Goal: Task Accomplishment & Management: Manage account settings

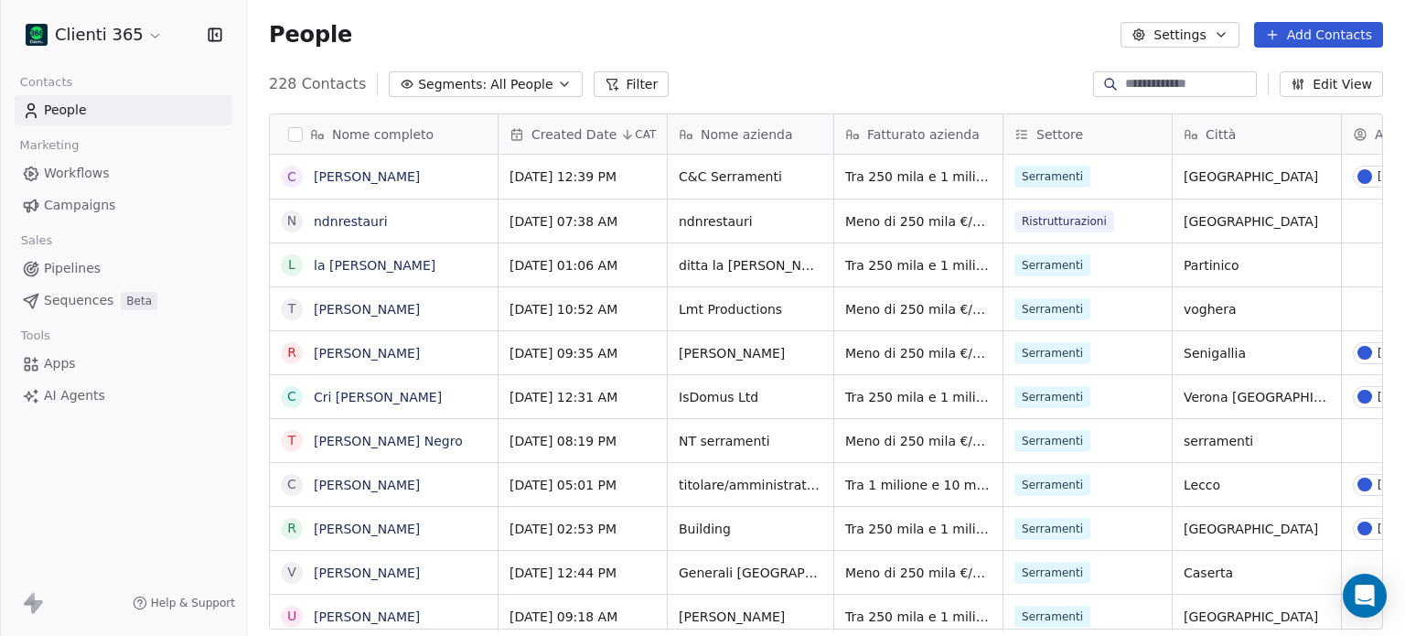
scroll to position [545, 1144]
click at [104, 26] on html "Clienti 365 Contacts People Marketing Workflows Campaigns Sales Pipelines Seque…" at bounding box center [702, 318] width 1405 height 636
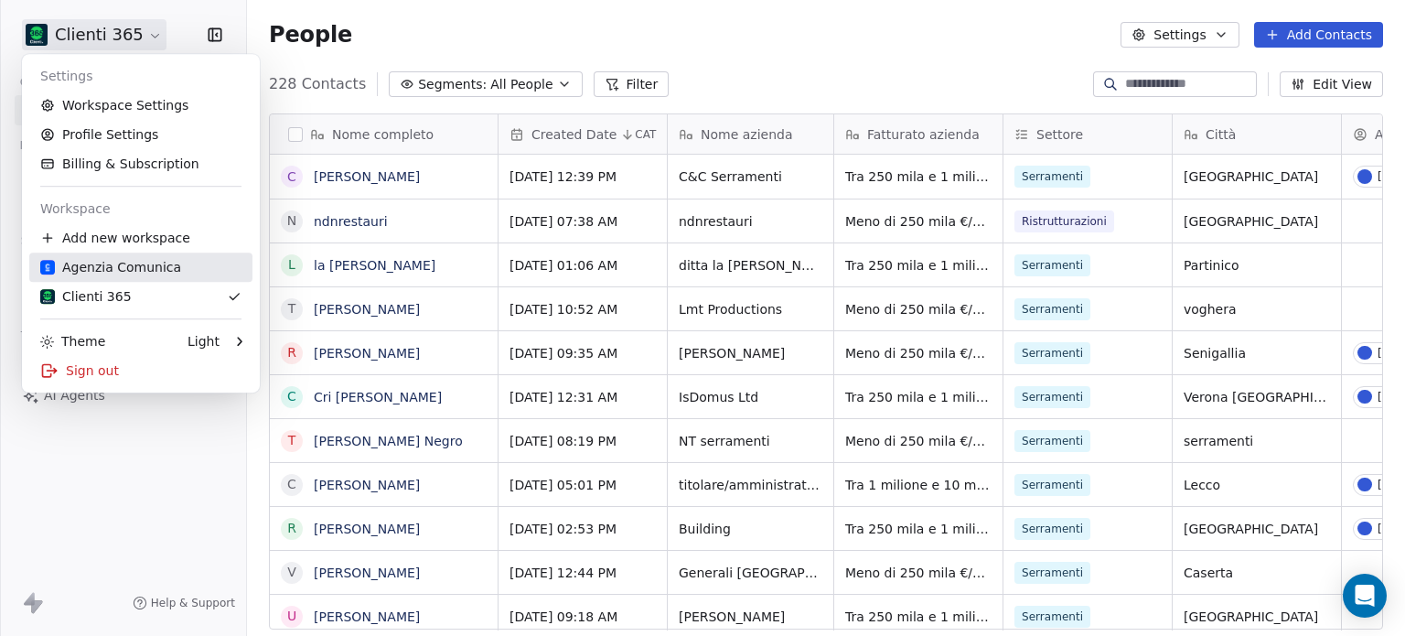
click at [101, 267] on div "Agenzia Comunica" at bounding box center [110, 267] width 141 height 18
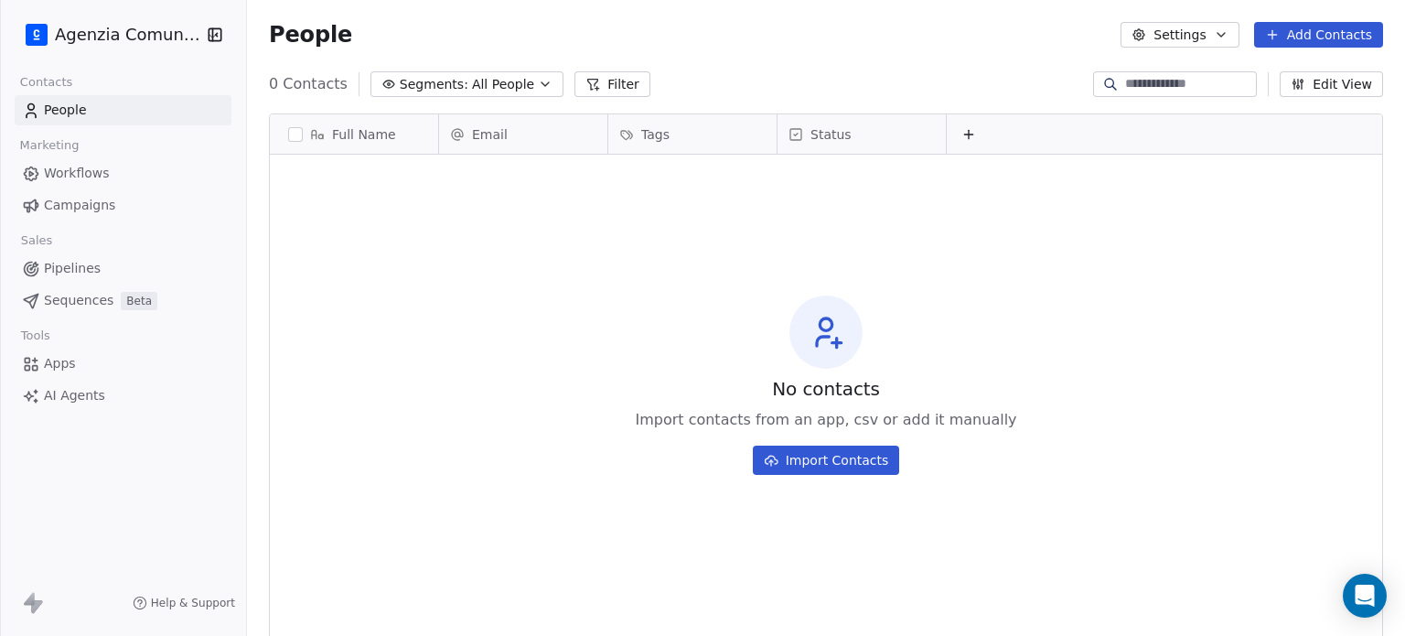
scroll to position [545, 1144]
click at [88, 28] on html "Agenzia Comunica Contacts People Marketing Workflows Campaigns Sales Pipelines …" at bounding box center [702, 318] width 1405 height 636
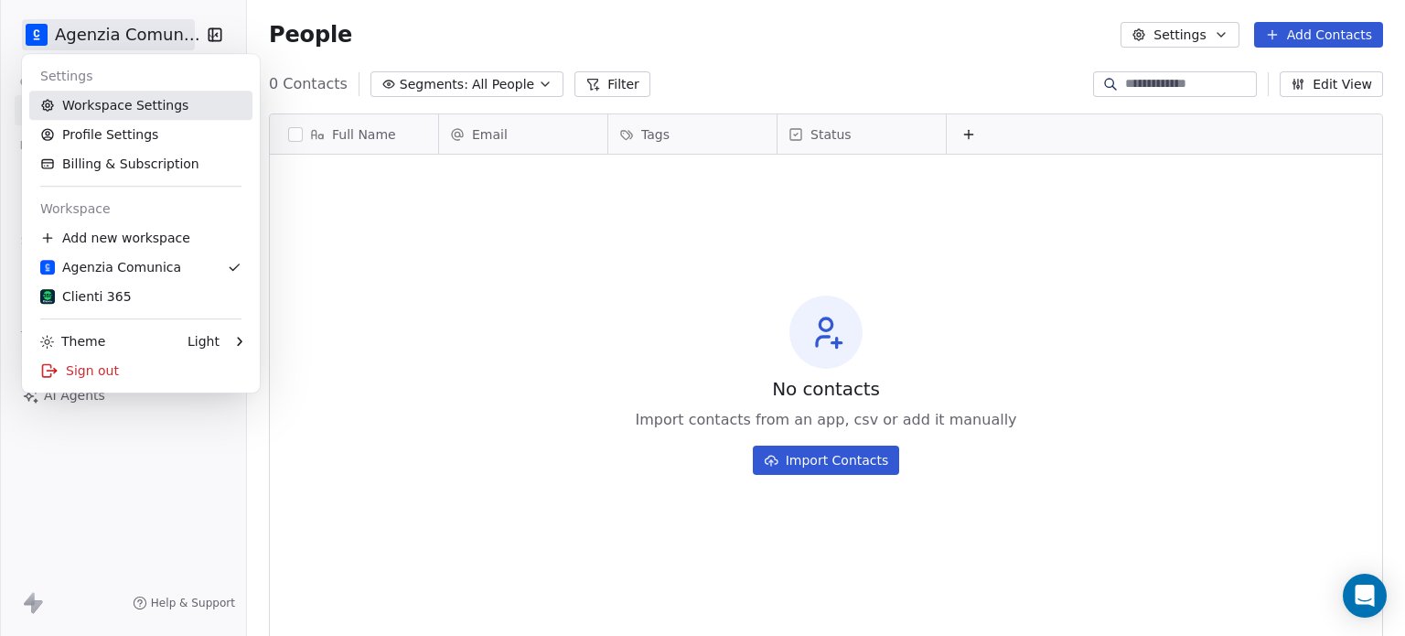
click at [117, 107] on link "Workspace Settings" at bounding box center [140, 105] width 223 height 29
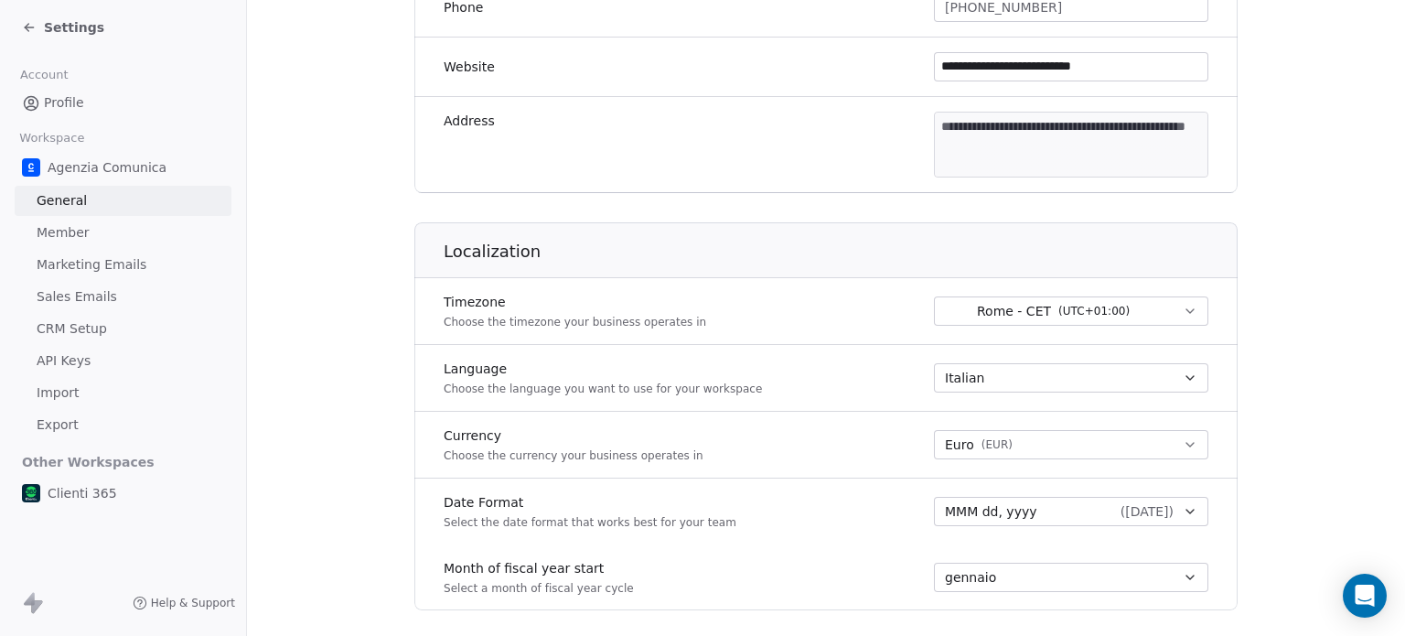
scroll to position [915, 0]
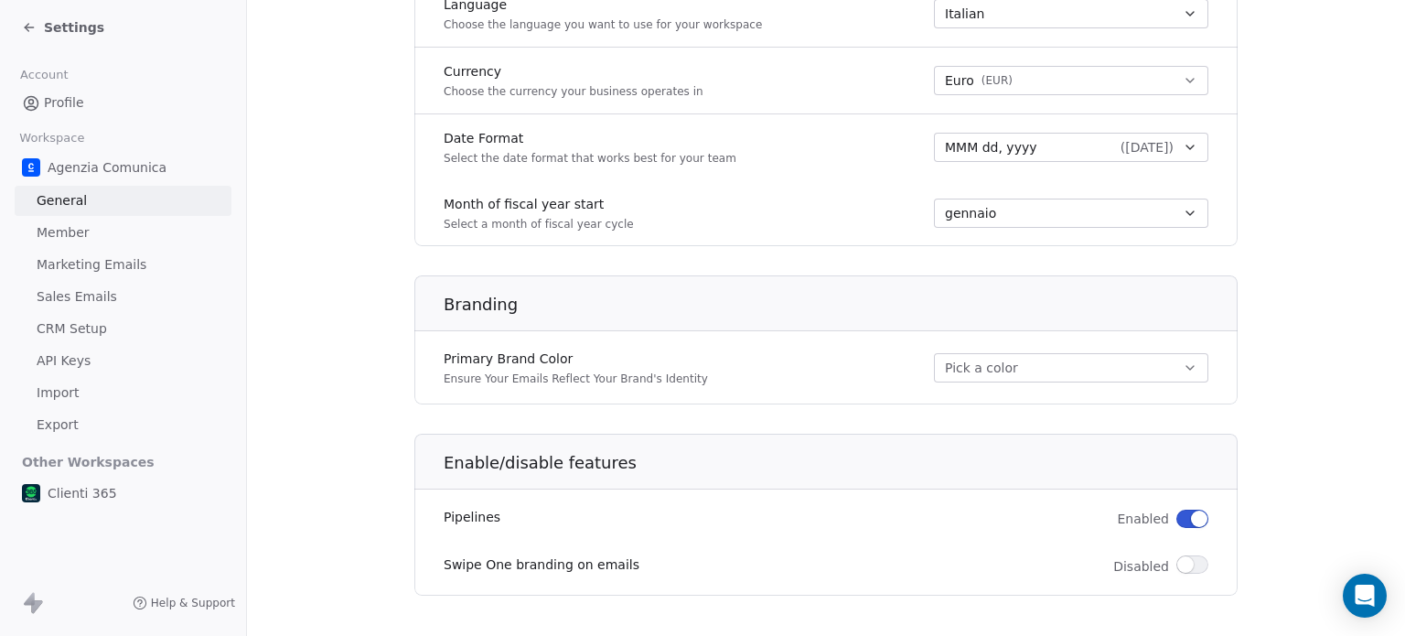
click at [1121, 144] on span "( [DATE] )" at bounding box center [1147, 147] width 53 height 18
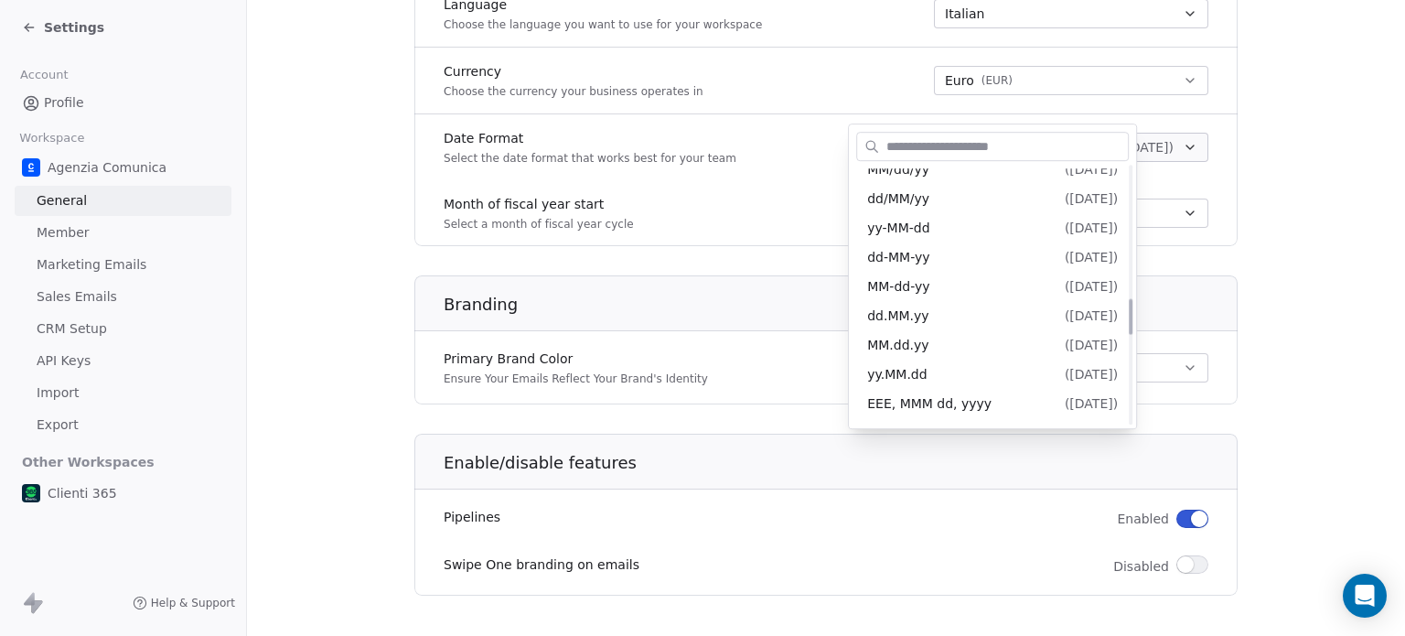
scroll to position [951, 0]
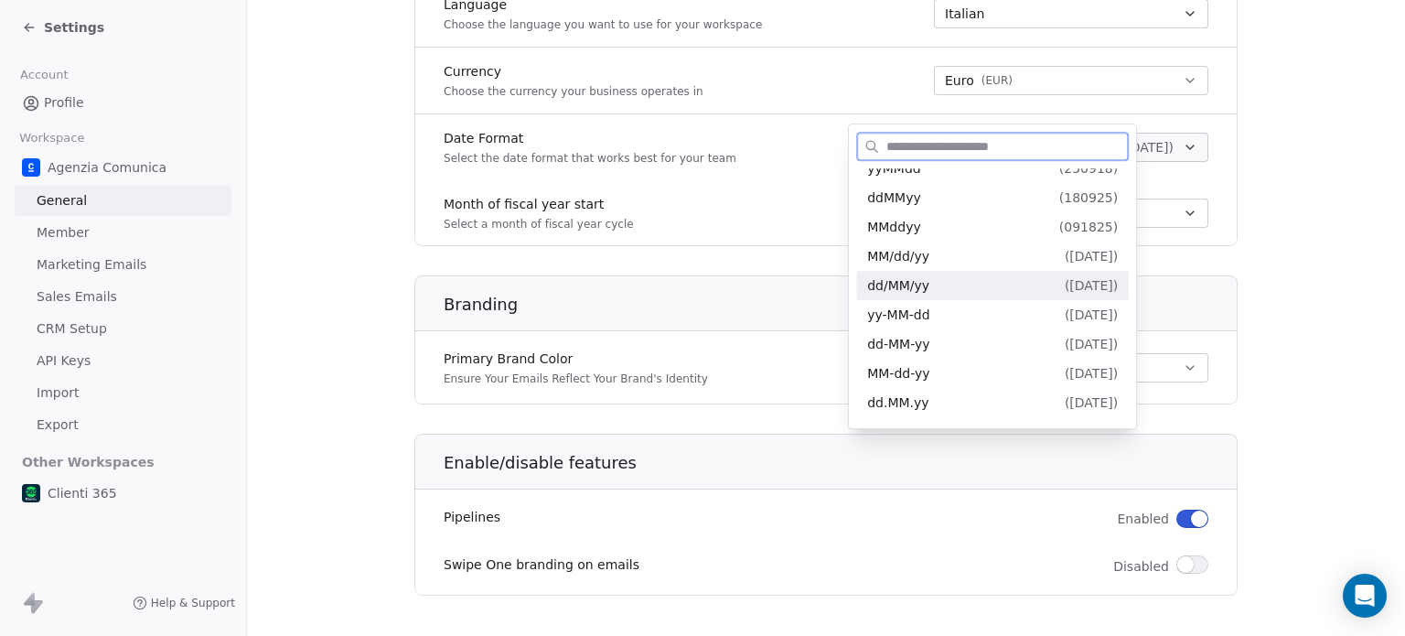
click at [906, 288] on span "dd/MM/yy" at bounding box center [898, 285] width 62 height 15
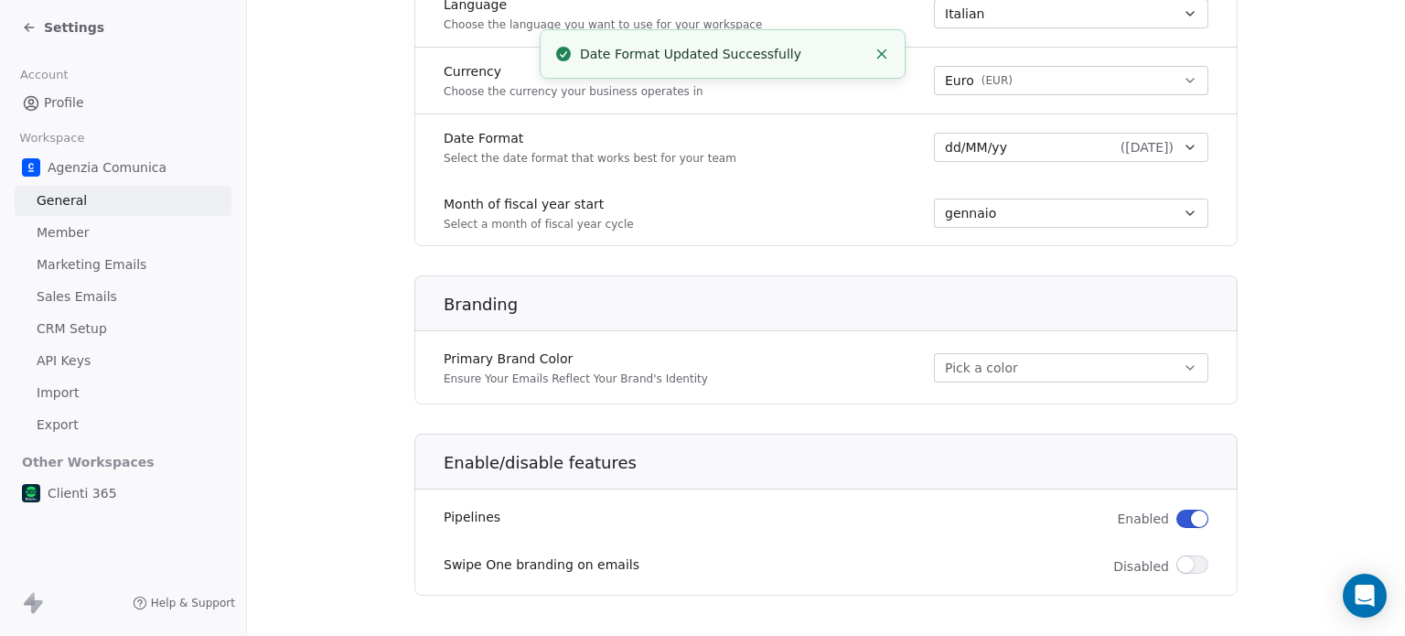
click at [871, 197] on div "Month of fiscal year start Select a month of fiscal year cycle gennaio" at bounding box center [825, 213] width 823 height 66
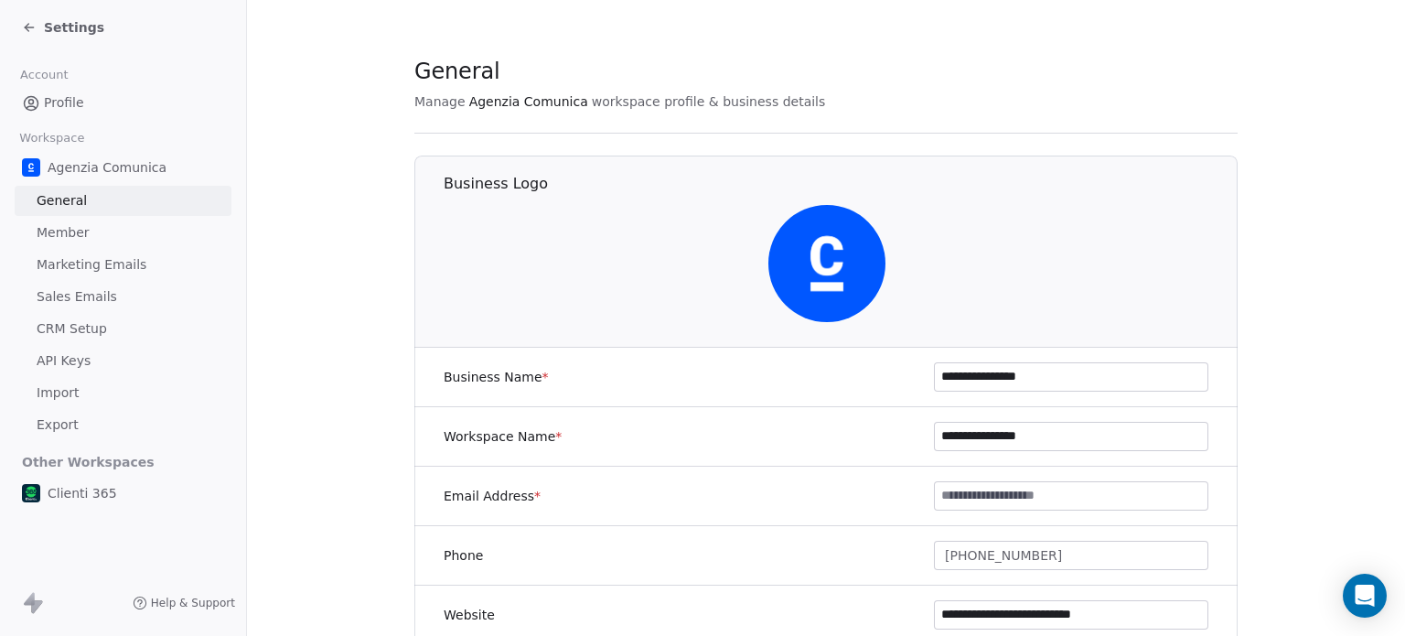
scroll to position [0, 0]
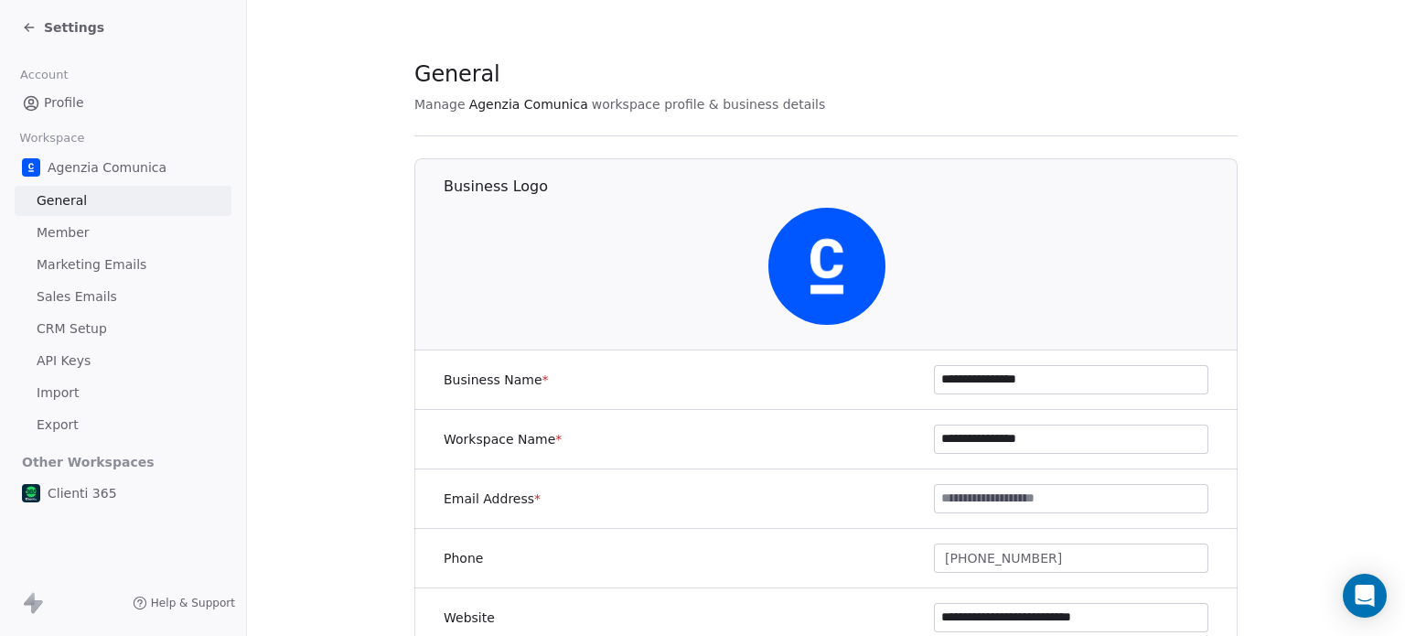
click at [74, 299] on span "Sales Emails" at bounding box center [77, 296] width 81 height 19
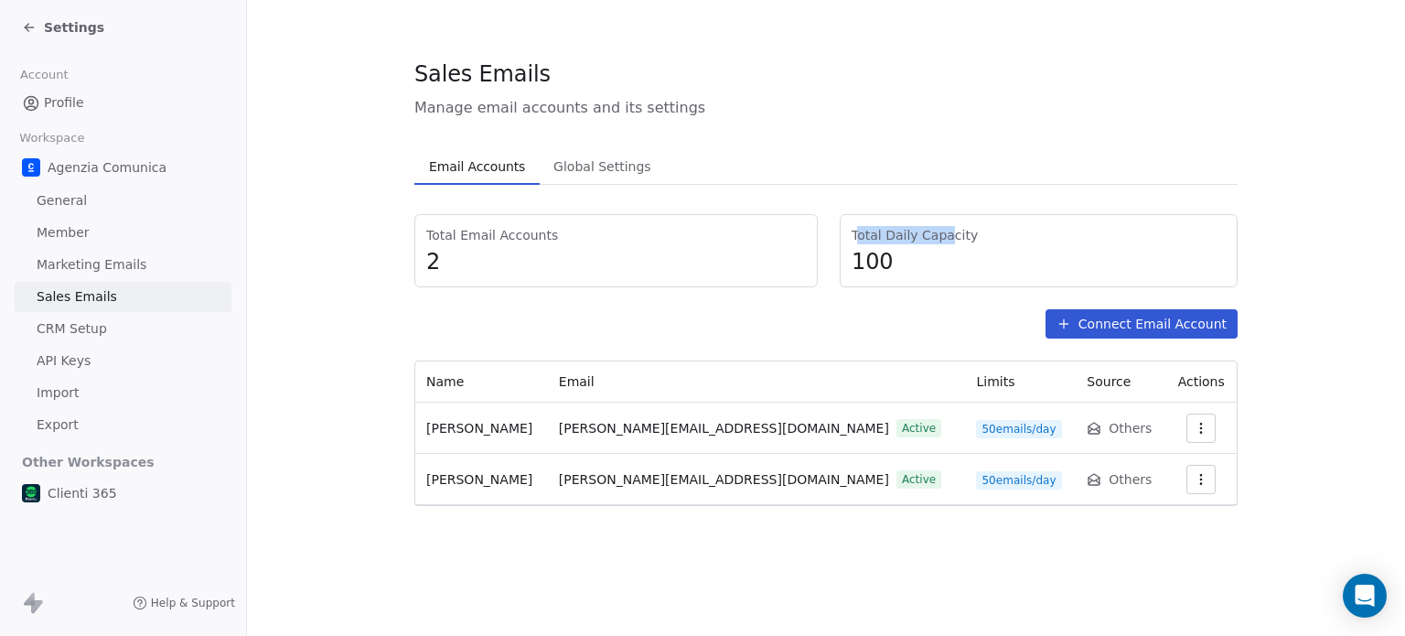
drag, startPoint x: 860, startPoint y: 233, endPoint x: 947, endPoint y: 241, distance: 87.2
click at [947, 241] on span "Total Daily Capacity" at bounding box center [1039, 235] width 374 height 18
drag, startPoint x: 865, startPoint y: 255, endPoint x: 922, endPoint y: 263, distance: 57.3
click at [922, 263] on span "100" at bounding box center [1039, 261] width 374 height 27
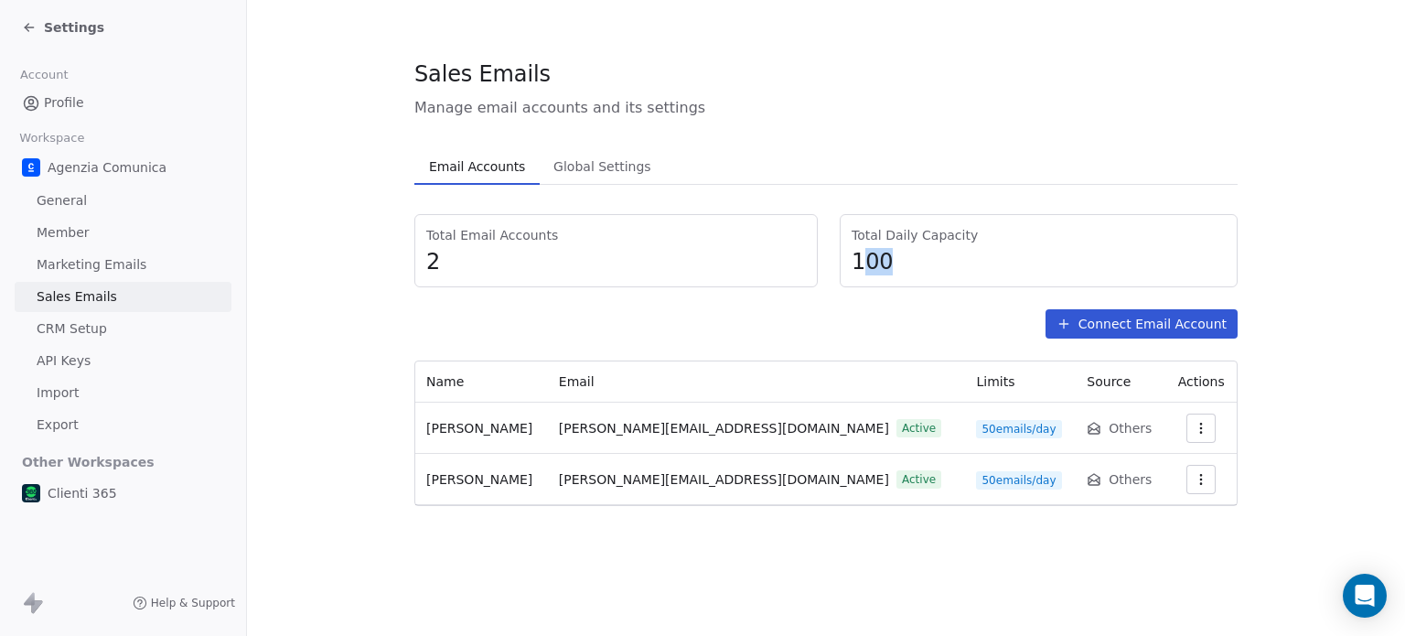
click at [922, 263] on span "100" at bounding box center [1039, 261] width 374 height 27
click at [81, 268] on span "Marketing Emails" at bounding box center [92, 264] width 110 height 19
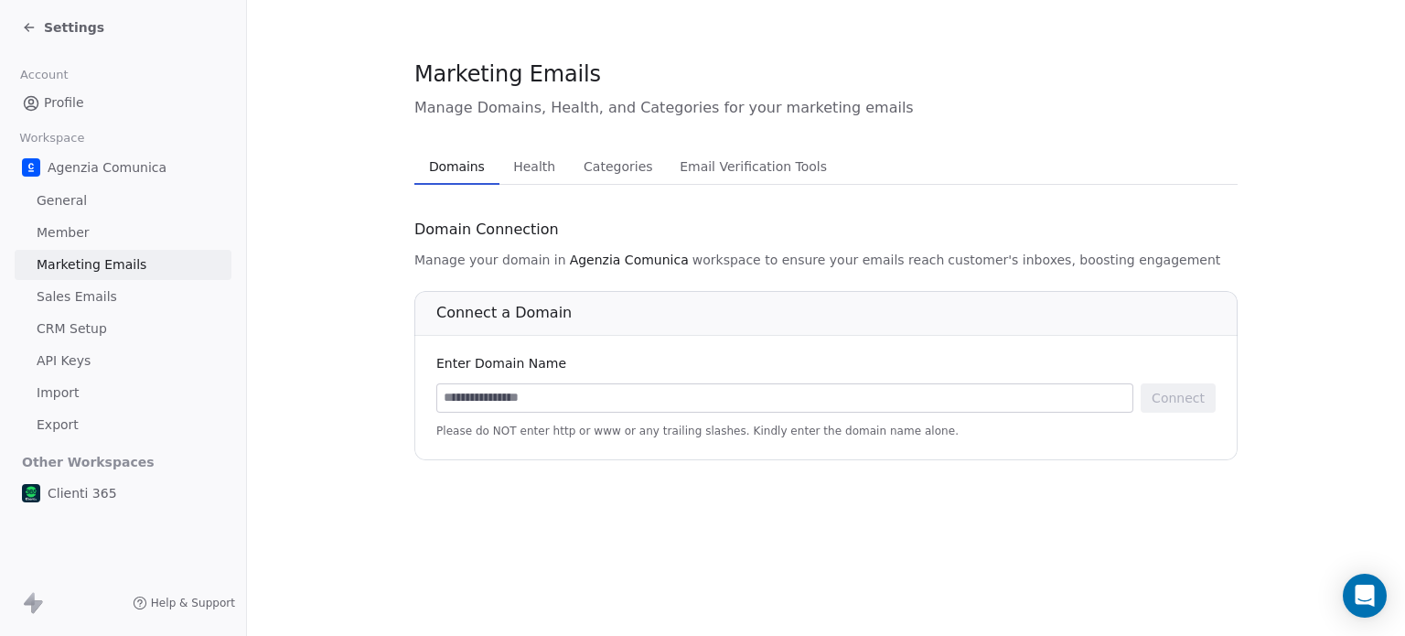
click at [721, 175] on span "Email Verification Tools" at bounding box center [753, 167] width 162 height 26
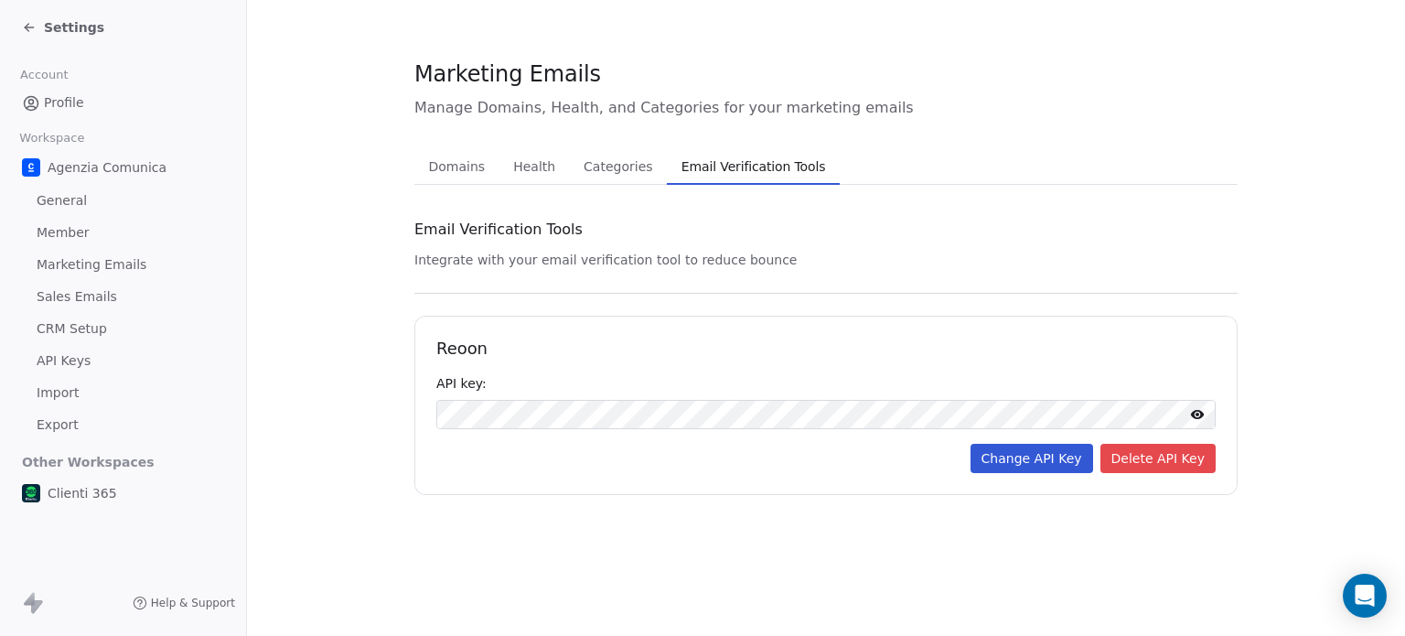
click at [594, 176] on span "Categories" at bounding box center [617, 167] width 83 height 26
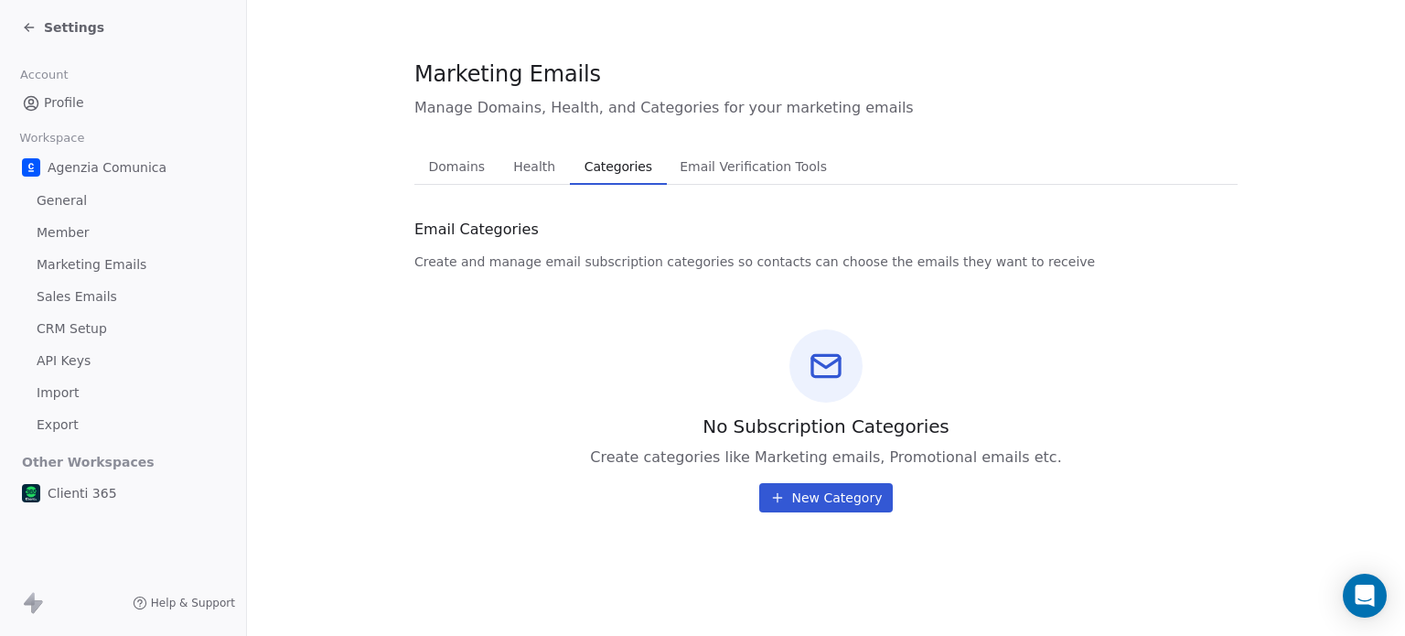
click at [512, 171] on span "Health" at bounding box center [534, 167] width 57 height 26
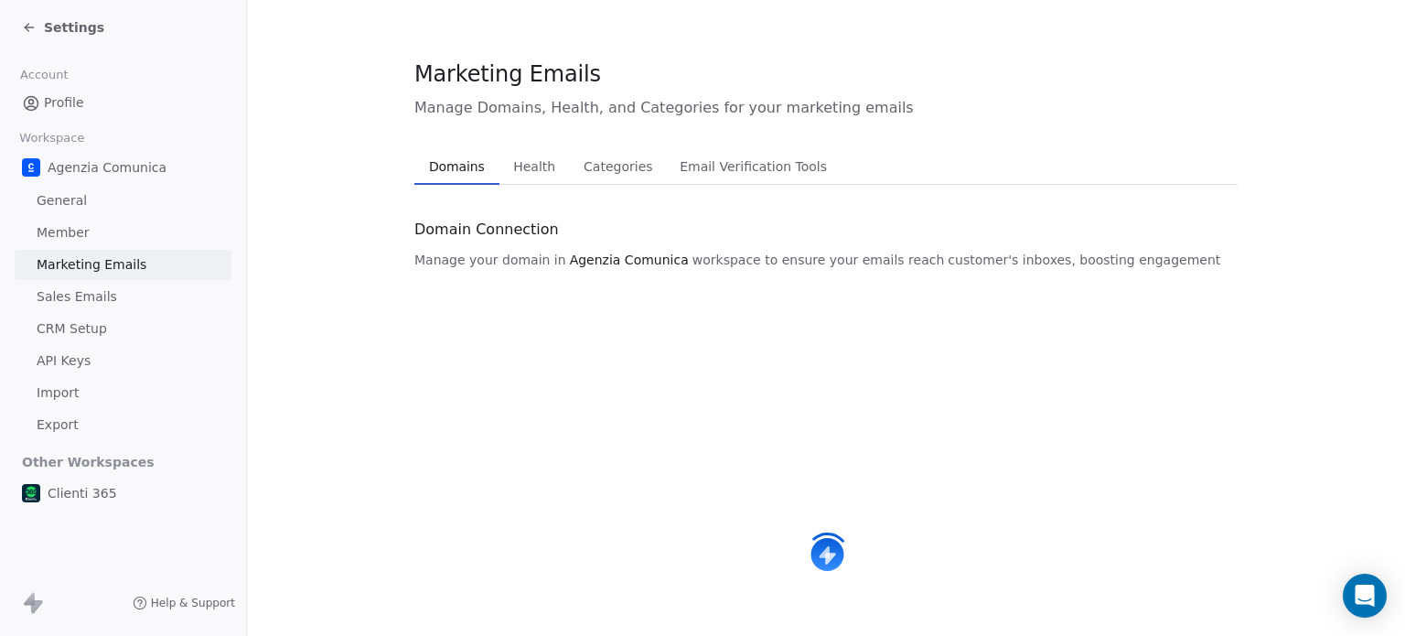
click at [462, 170] on span "Domains" at bounding box center [457, 167] width 70 height 26
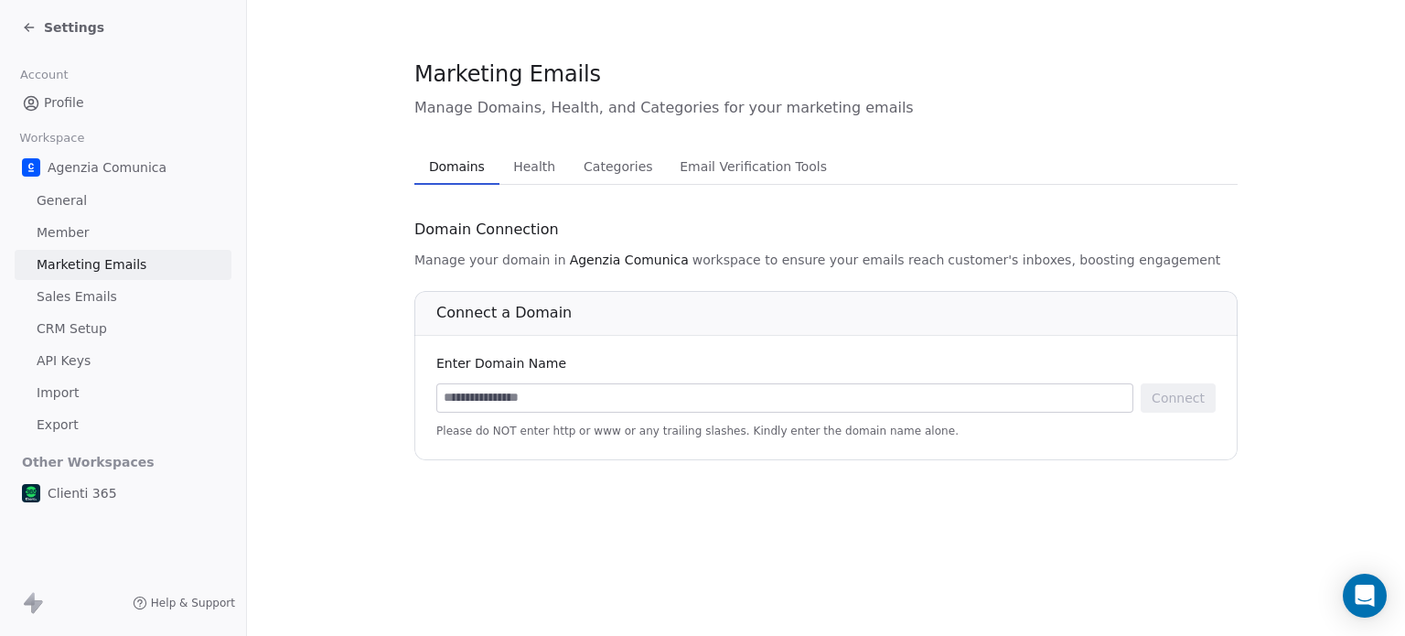
click at [26, 30] on icon at bounding box center [29, 27] width 15 height 15
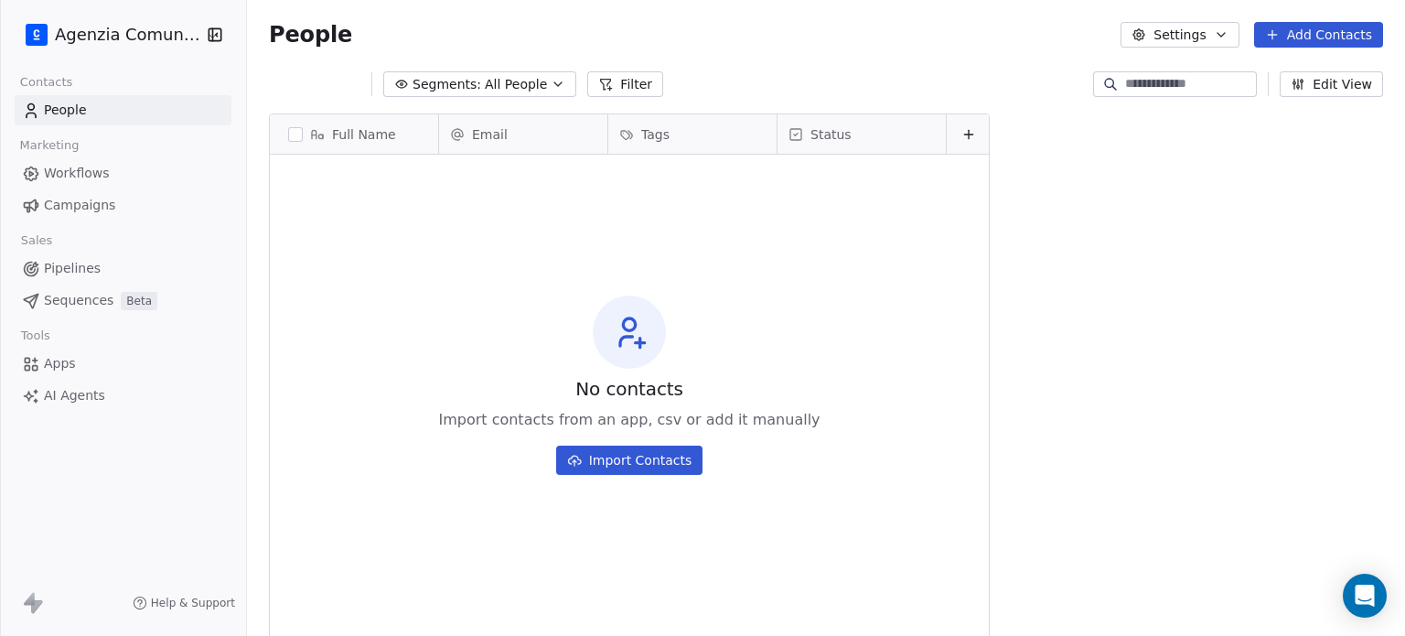
scroll to position [545, 1144]
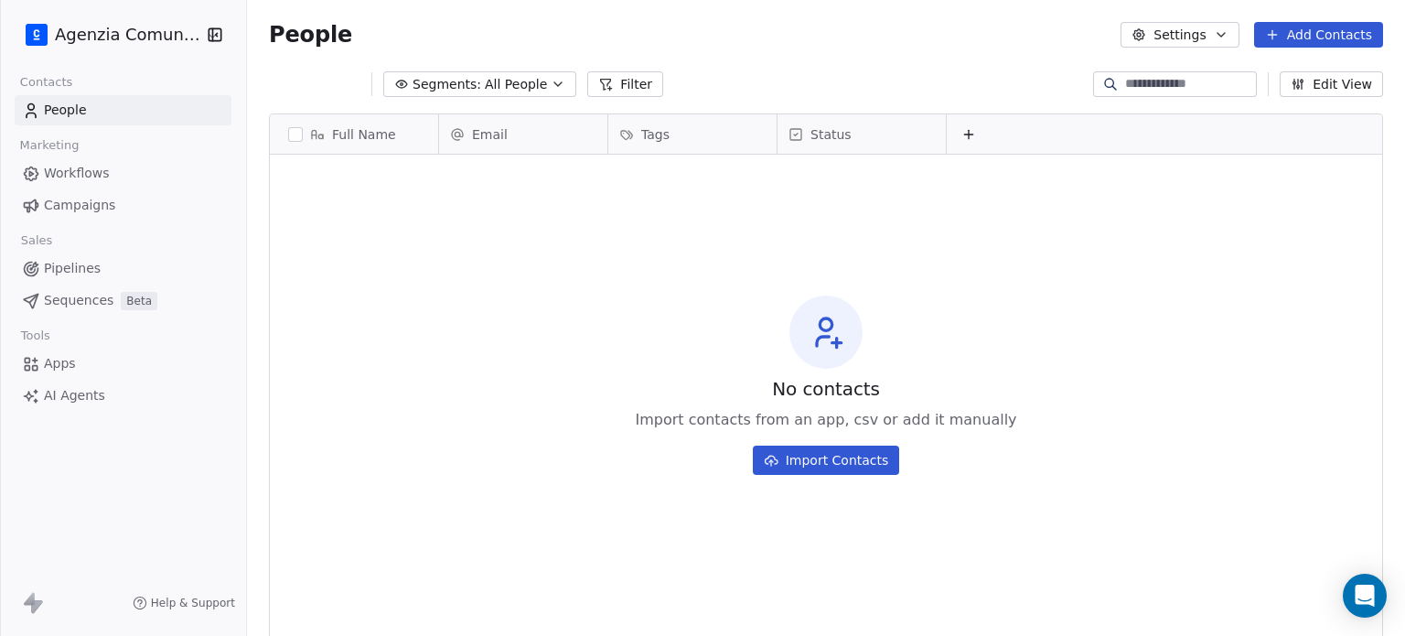
click at [108, 38] on html "Agenzia Comunica Contacts People Marketing Workflows Campaigns Sales Pipelines …" at bounding box center [702, 318] width 1405 height 636
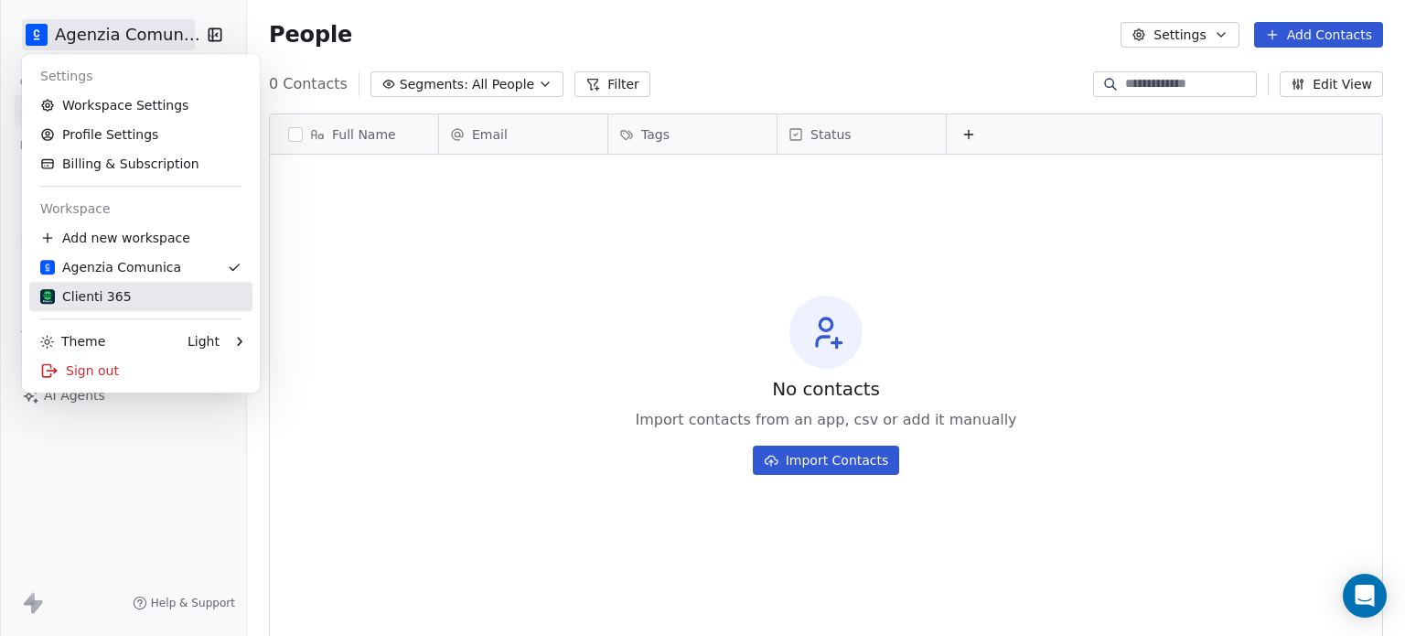
click at [100, 306] on link "Clienti 365" at bounding box center [140, 296] width 223 height 29
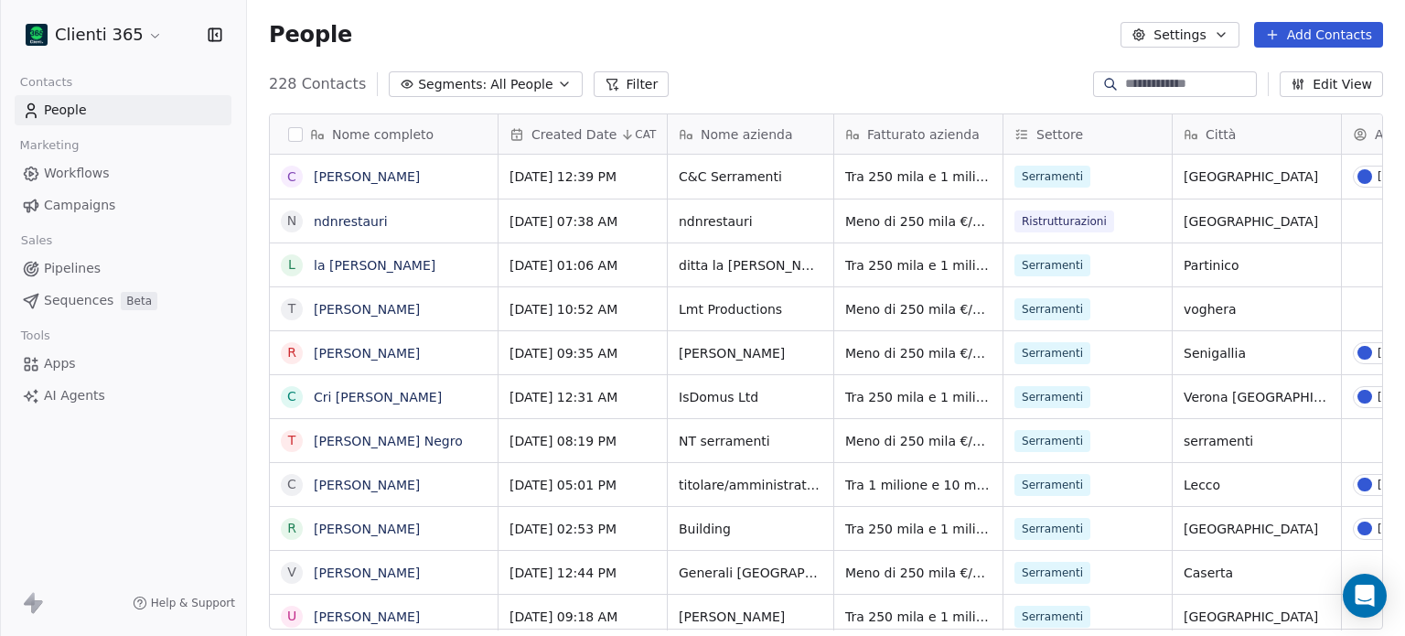
scroll to position [545, 1144]
click at [118, 27] on html "Clienti 365 Contacts People Marketing Workflows Campaigns Sales Pipelines Seque…" at bounding box center [702, 318] width 1405 height 636
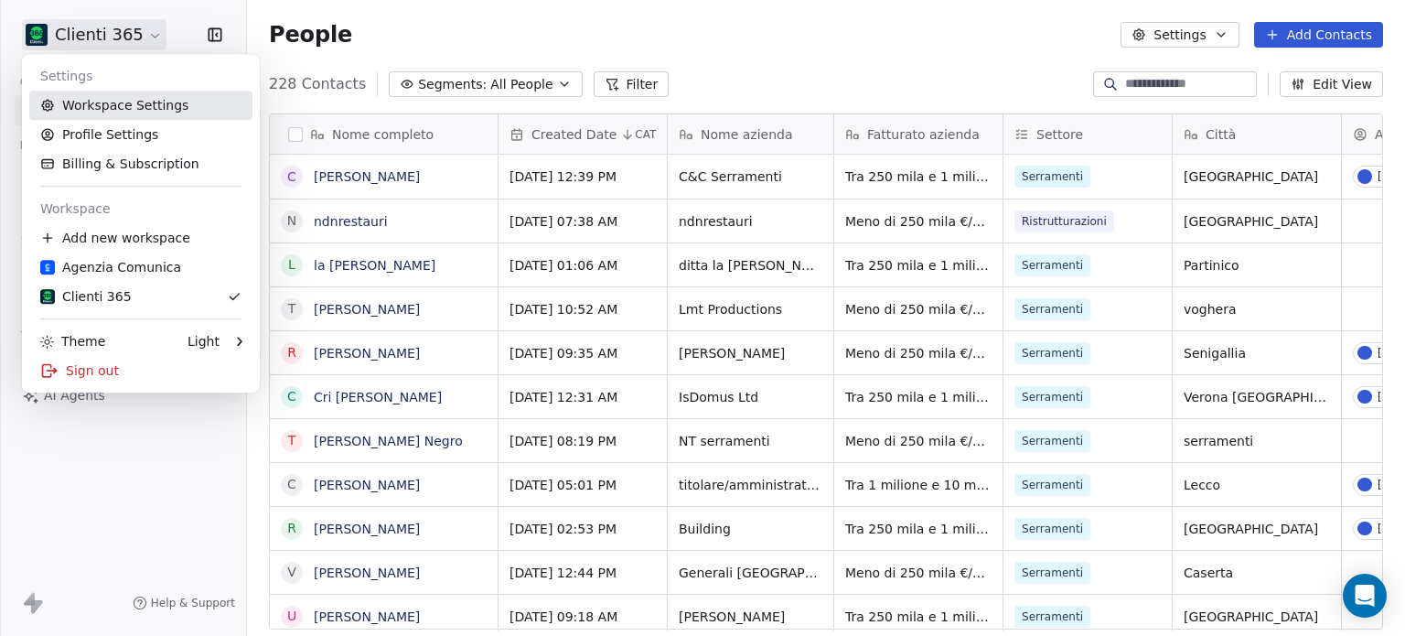
click at [123, 101] on link "Workspace Settings" at bounding box center [140, 105] width 223 height 29
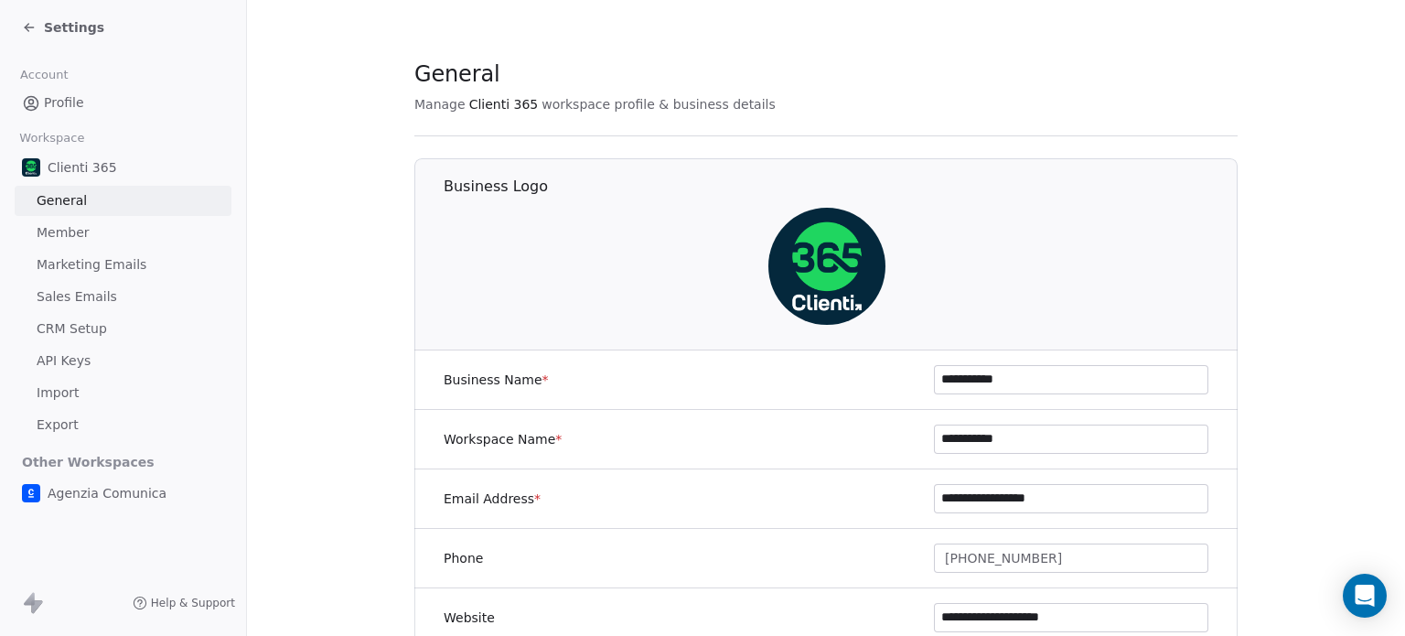
click at [88, 240] on link "Member" at bounding box center [123, 233] width 217 height 30
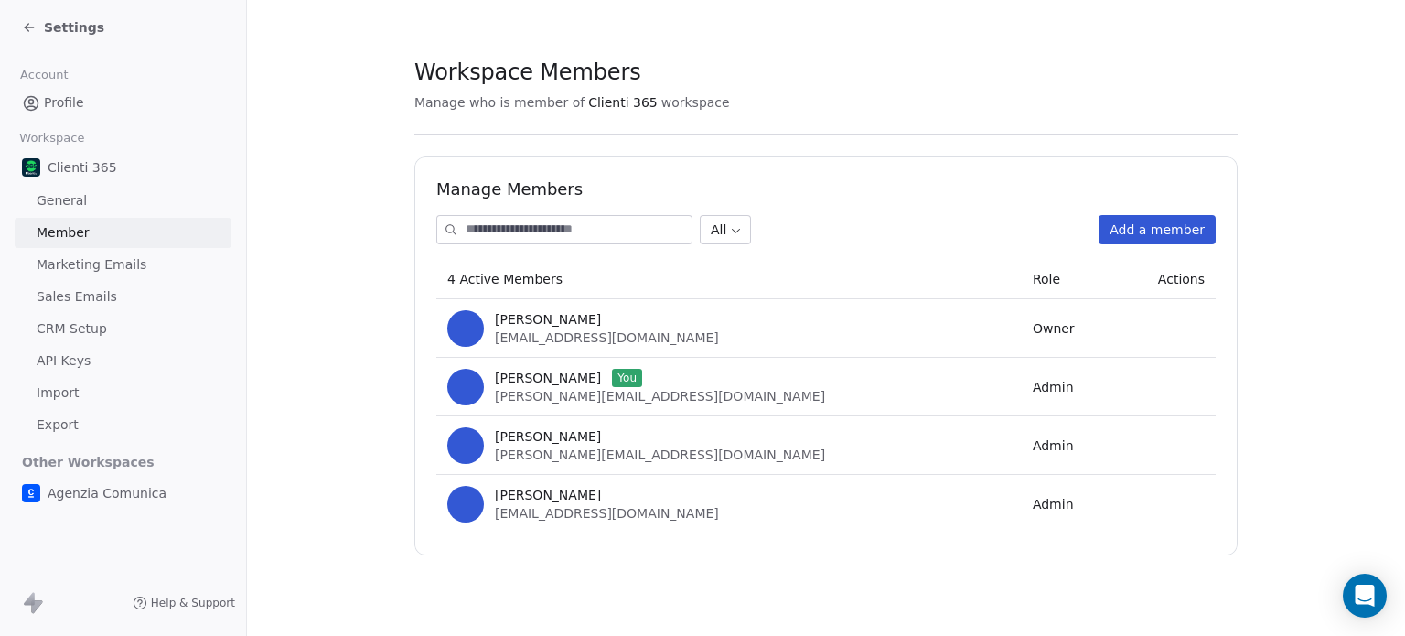
click at [79, 267] on span "Marketing Emails" at bounding box center [92, 264] width 110 height 19
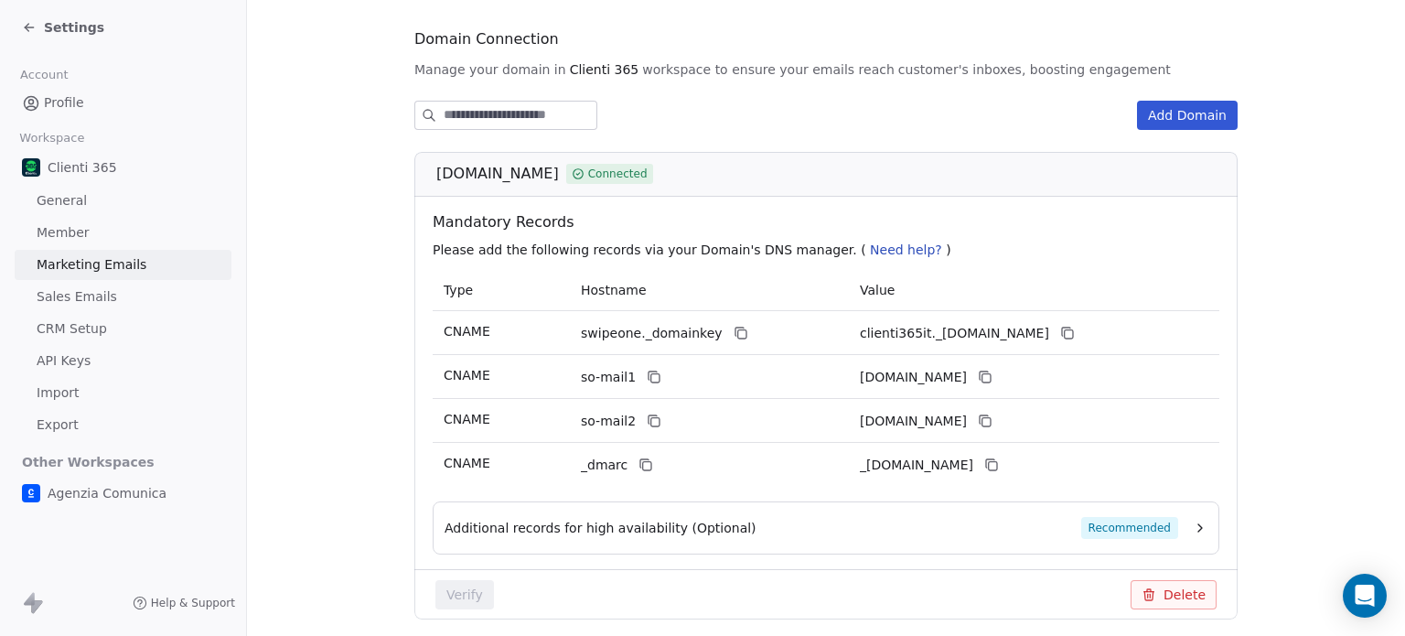
scroll to position [260, 0]
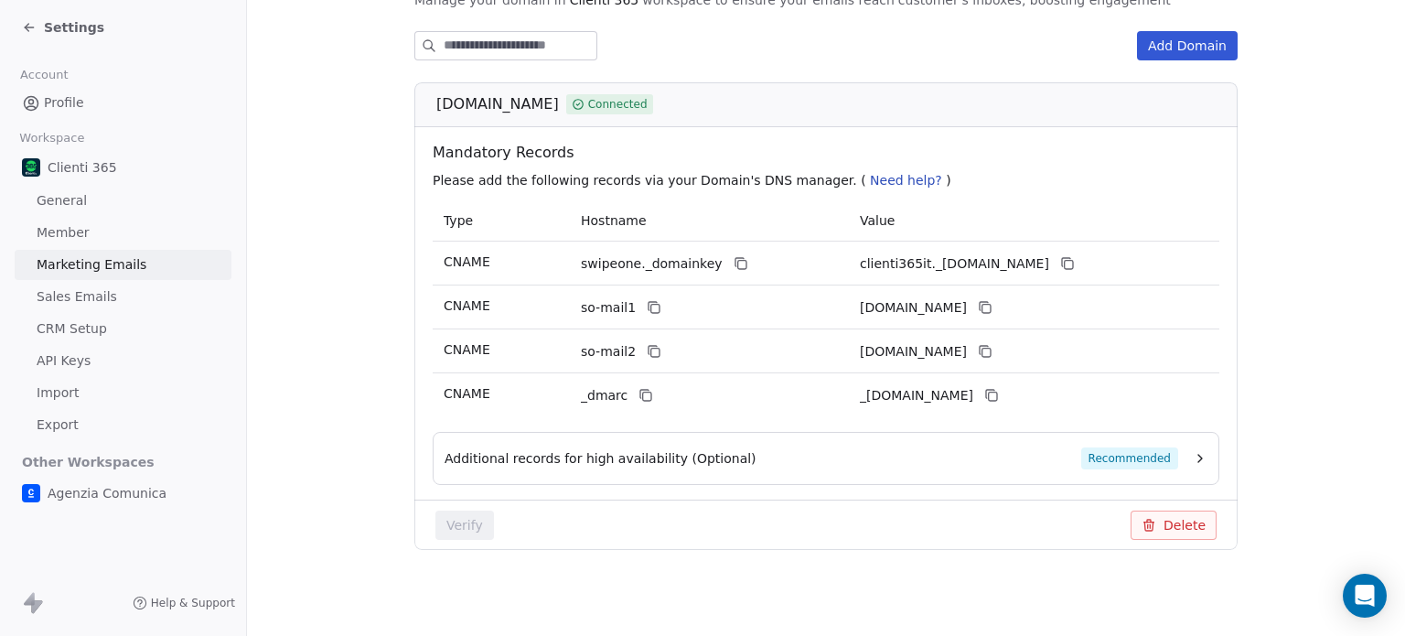
click at [588, 456] on span "Additional records for high availability (Optional)" at bounding box center [601, 458] width 312 height 18
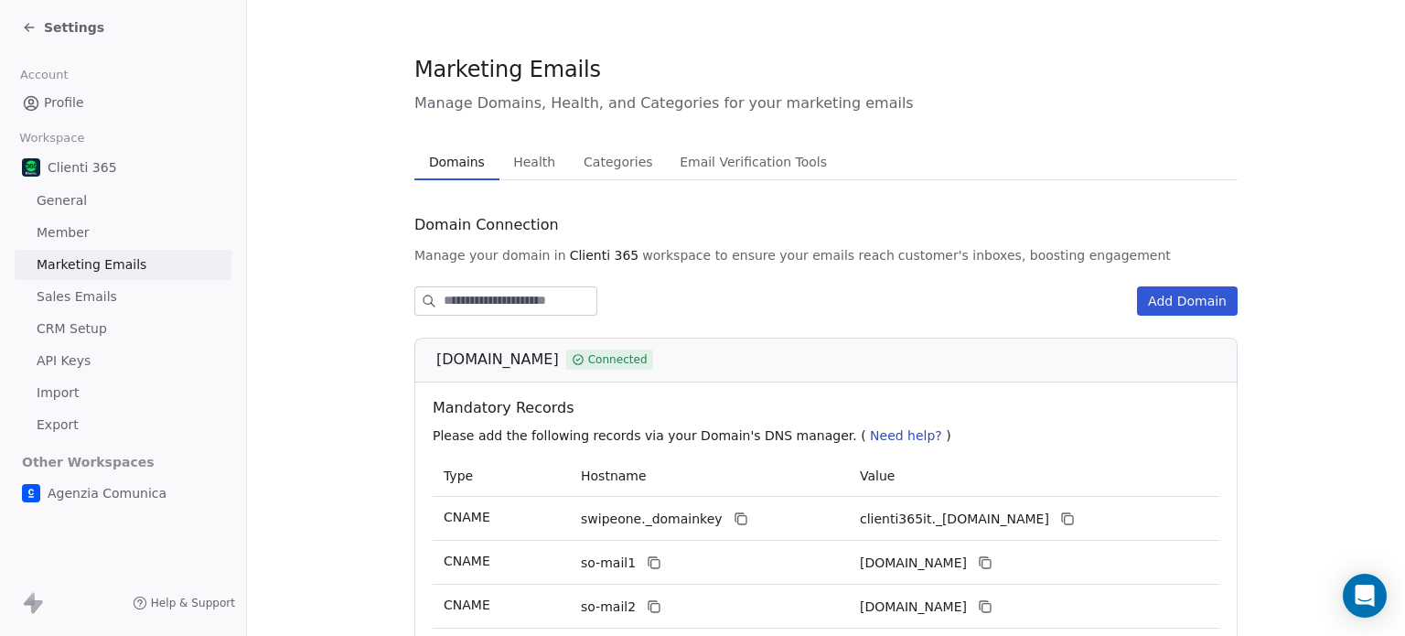
scroll to position [0, 0]
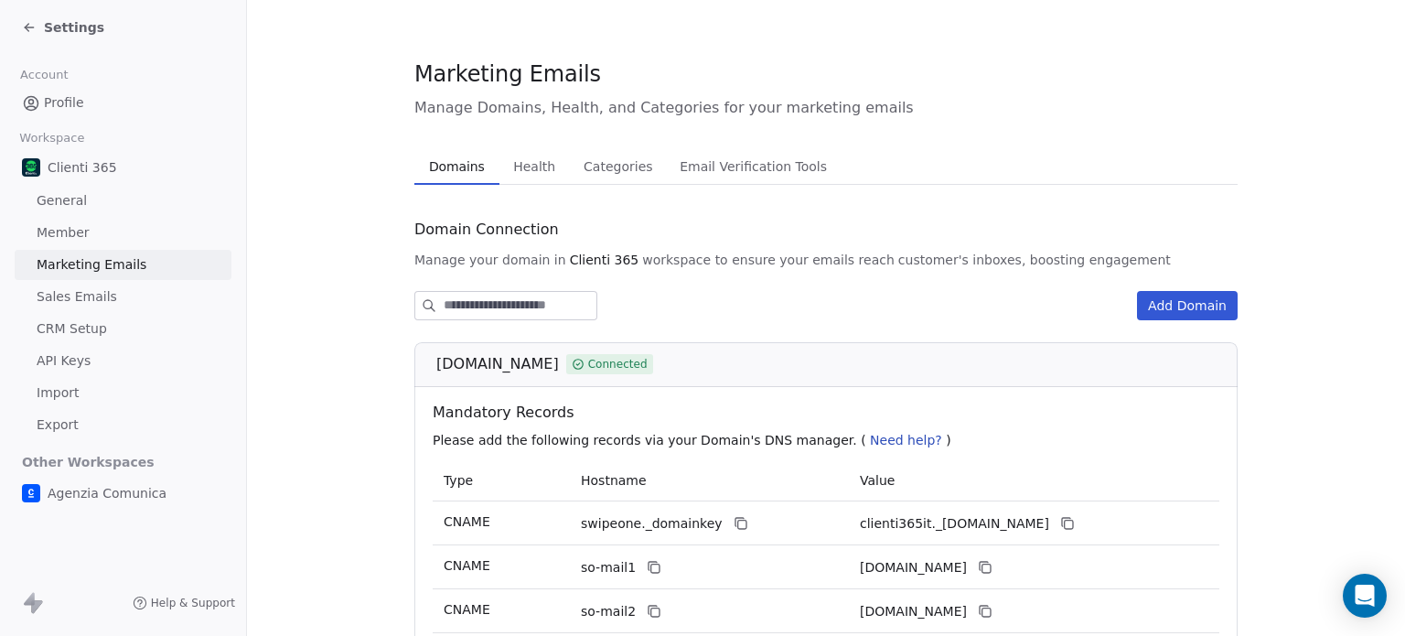
click at [526, 173] on span "Health" at bounding box center [534, 167] width 57 height 26
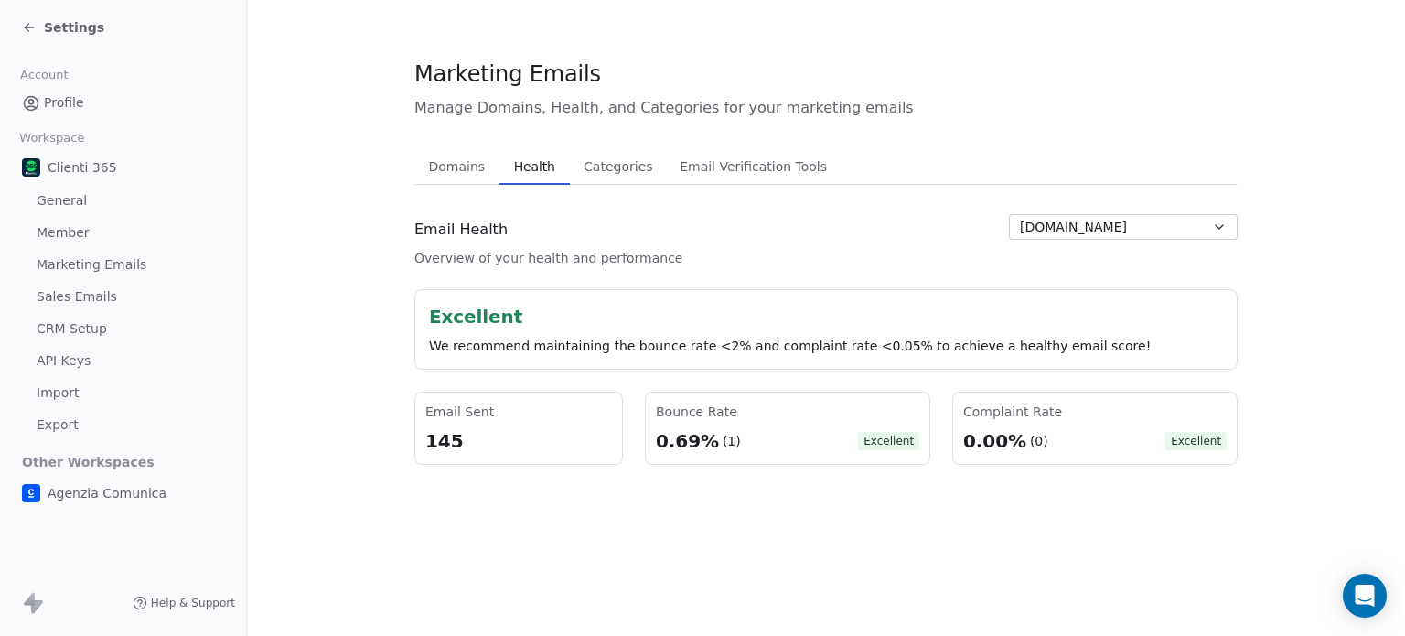
click at [621, 186] on div "Domains Domains Health Health Categories Categories Email Verification Tools Em…" at bounding box center [825, 306] width 823 height 317
click at [618, 176] on span "Categories" at bounding box center [617, 167] width 83 height 26
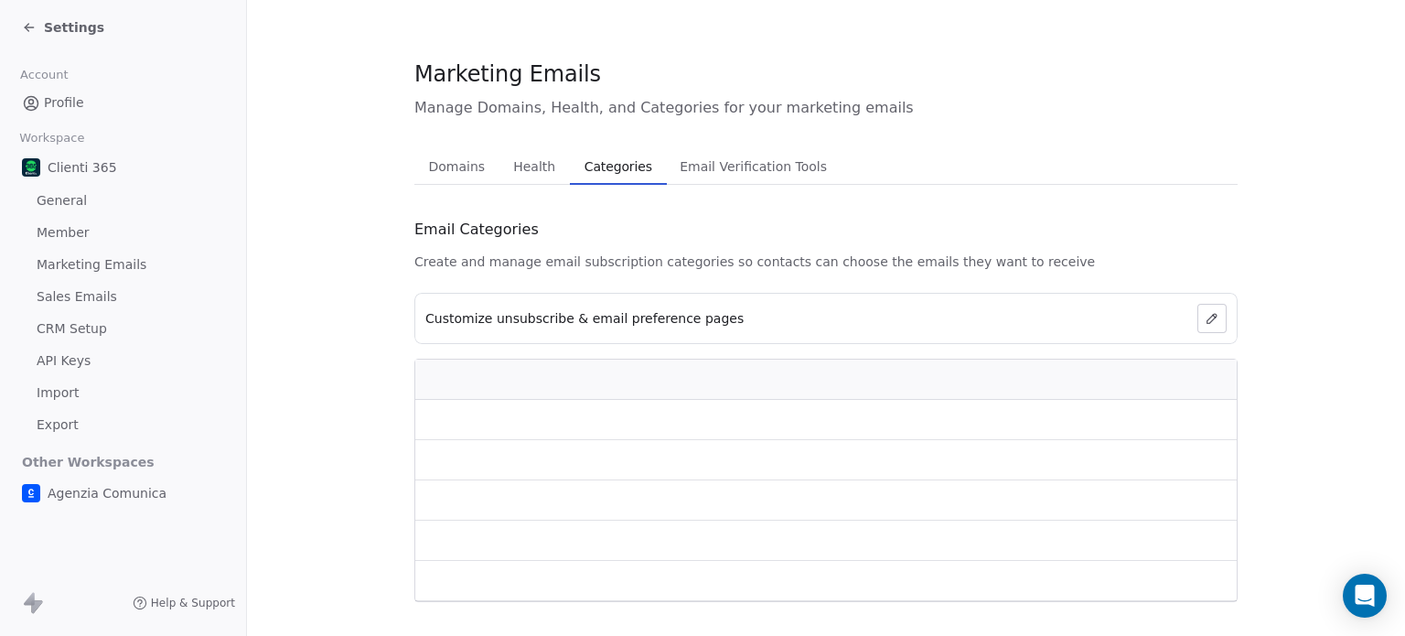
click at [554, 175] on span "Health" at bounding box center [534, 167] width 57 height 26
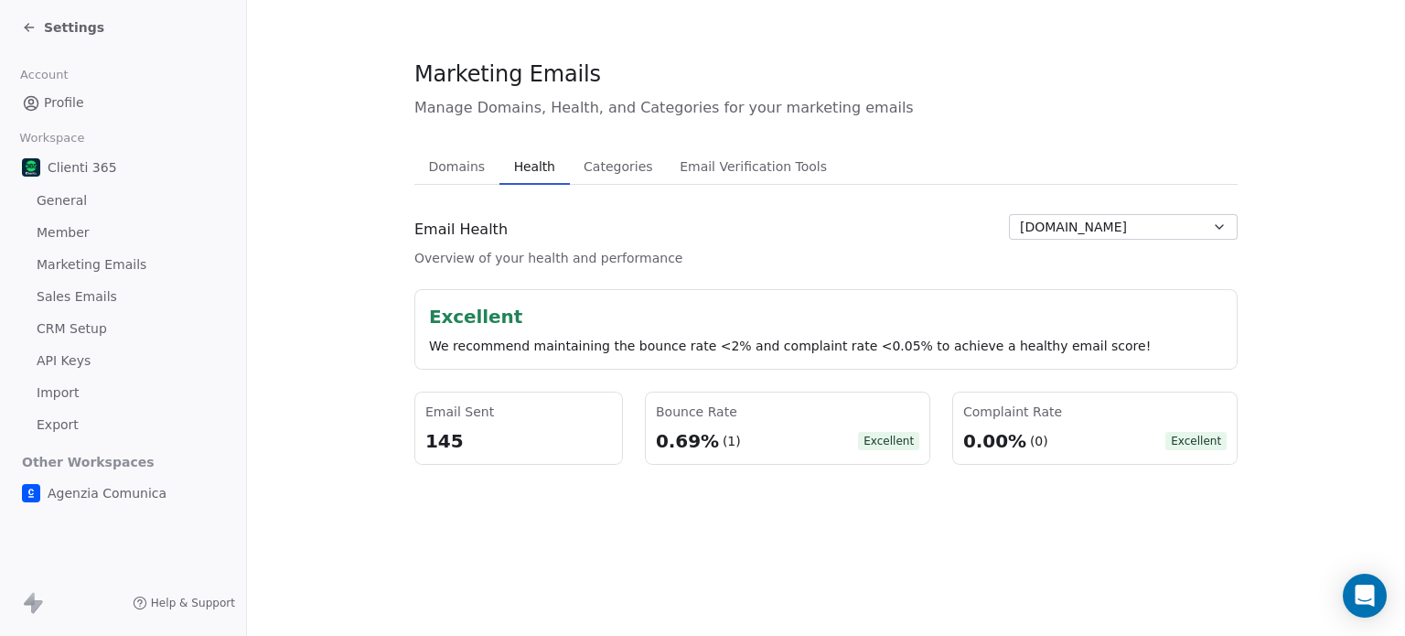
click at [705, 182] on button "Email Verification Tools Email Verification Tools" at bounding box center [754, 166] width 174 height 37
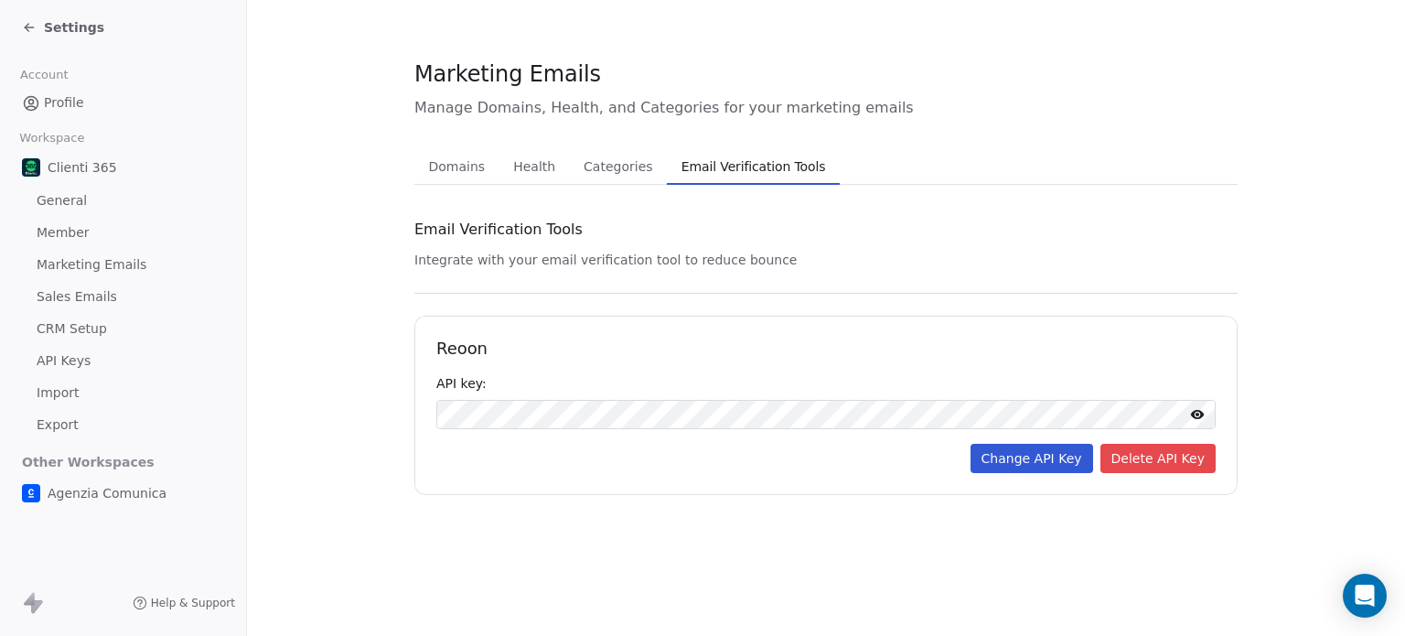
click at [448, 167] on span "Domains" at bounding box center [457, 167] width 71 height 26
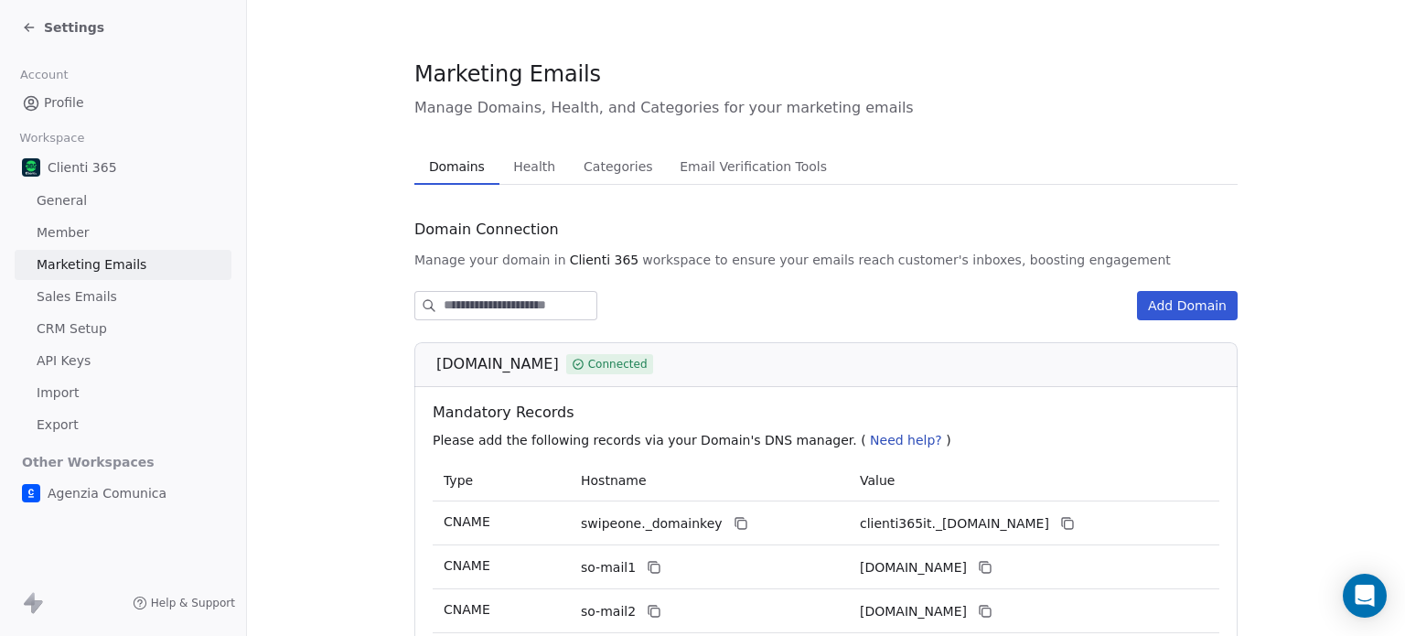
click at [88, 105] on link "Profile" at bounding box center [123, 103] width 217 height 30
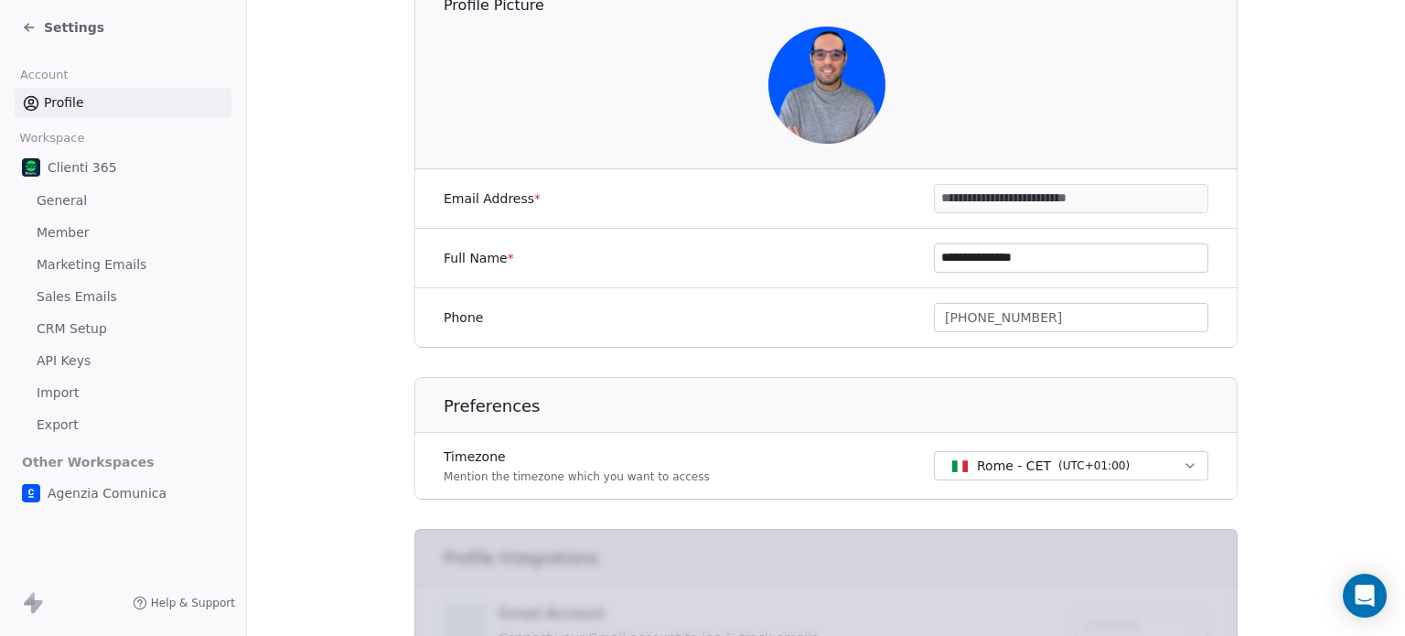
scroll to position [605, 0]
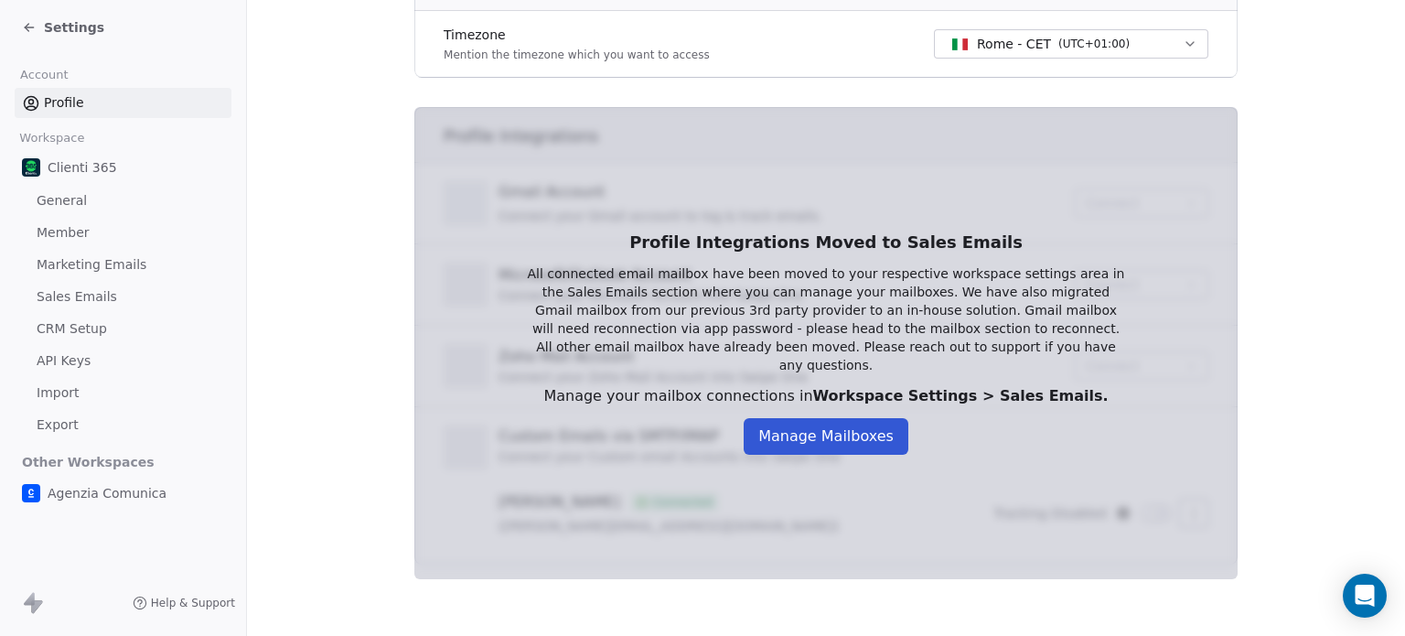
click at [56, 292] on span "Sales Emails" at bounding box center [77, 296] width 81 height 19
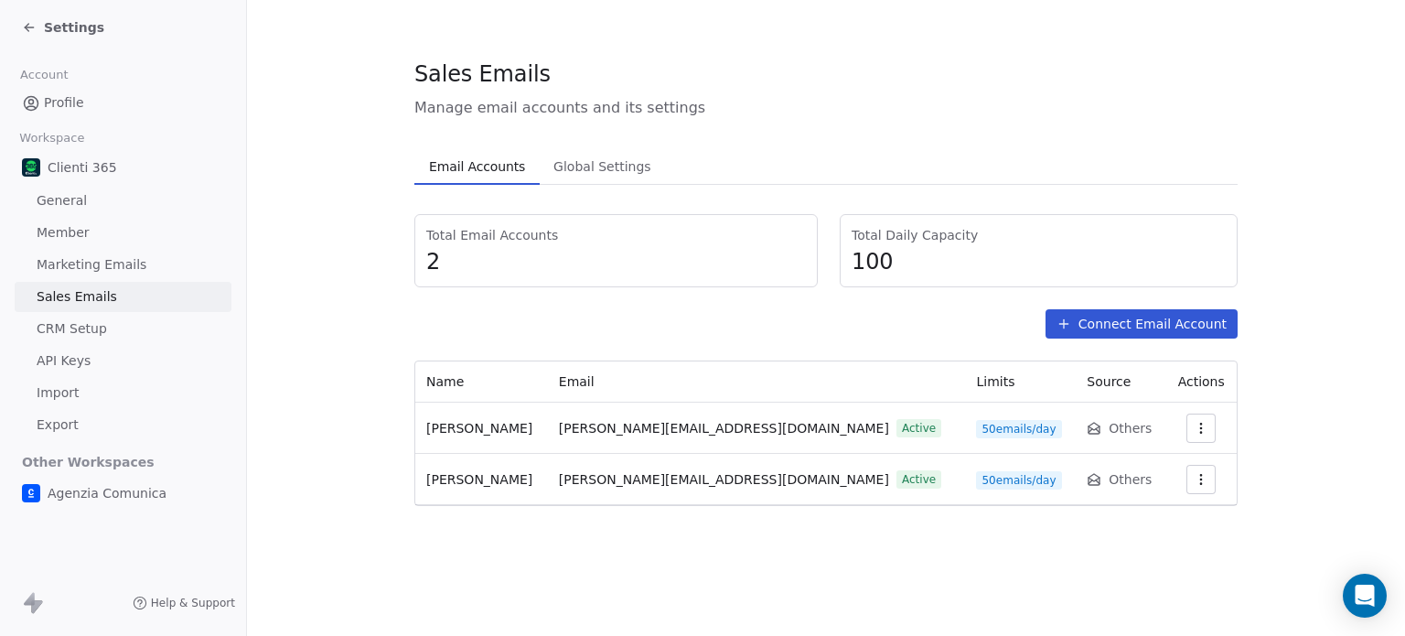
click at [618, 175] on span "Global Settings" at bounding box center [602, 167] width 113 height 26
click at [490, 159] on span "Email Accounts" at bounding box center [477, 167] width 111 height 26
click at [627, 156] on span "Global Settings" at bounding box center [602, 167] width 113 height 26
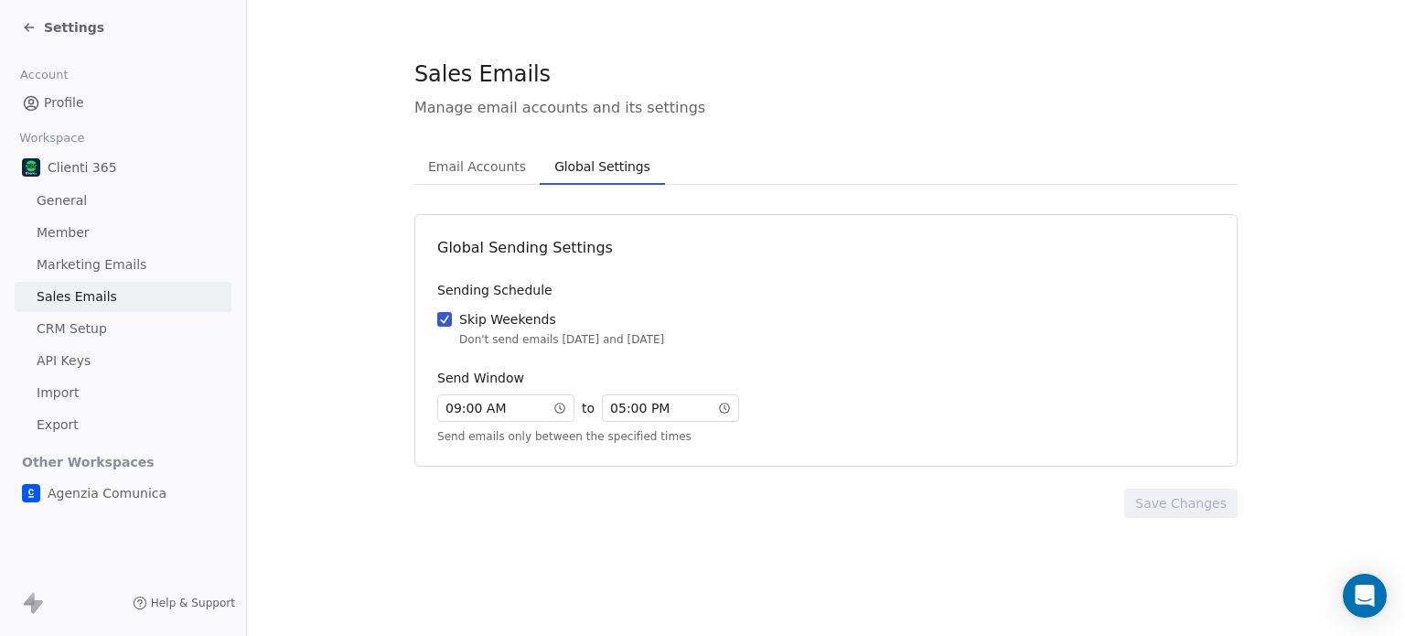
click at [520, 156] on span "Email Accounts" at bounding box center [477, 167] width 113 height 26
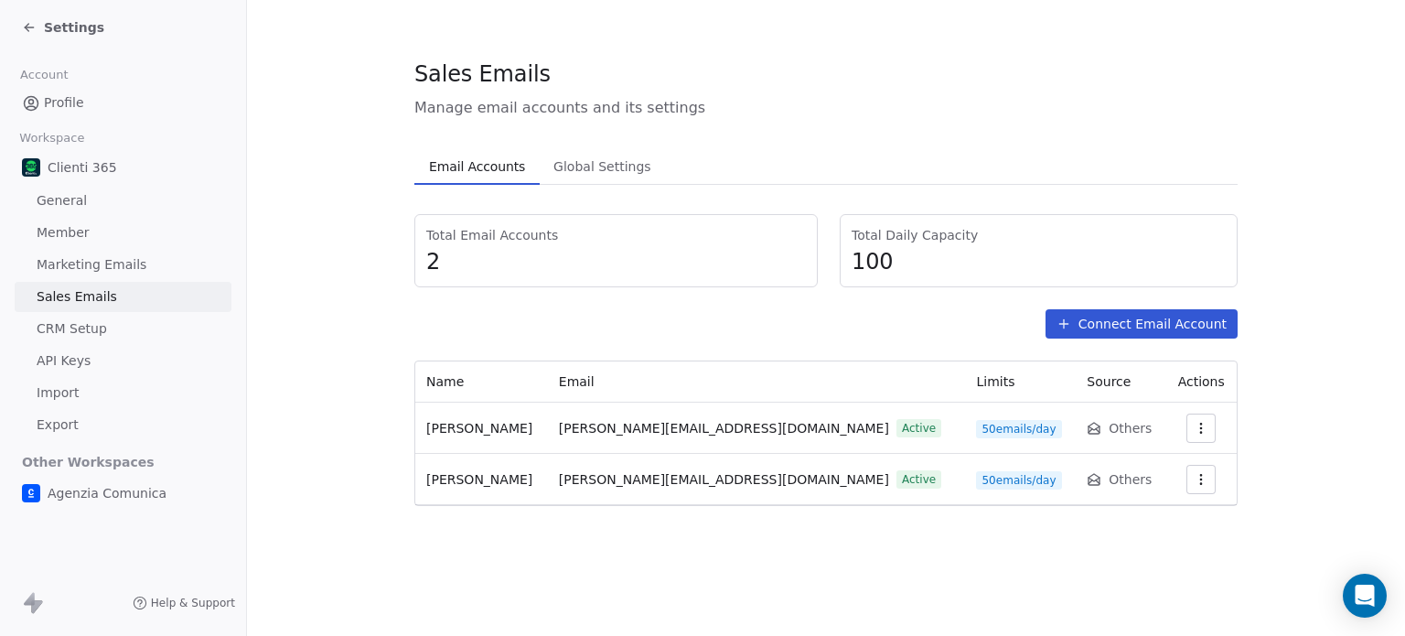
click at [92, 269] on span "Marketing Emails" at bounding box center [92, 264] width 110 height 19
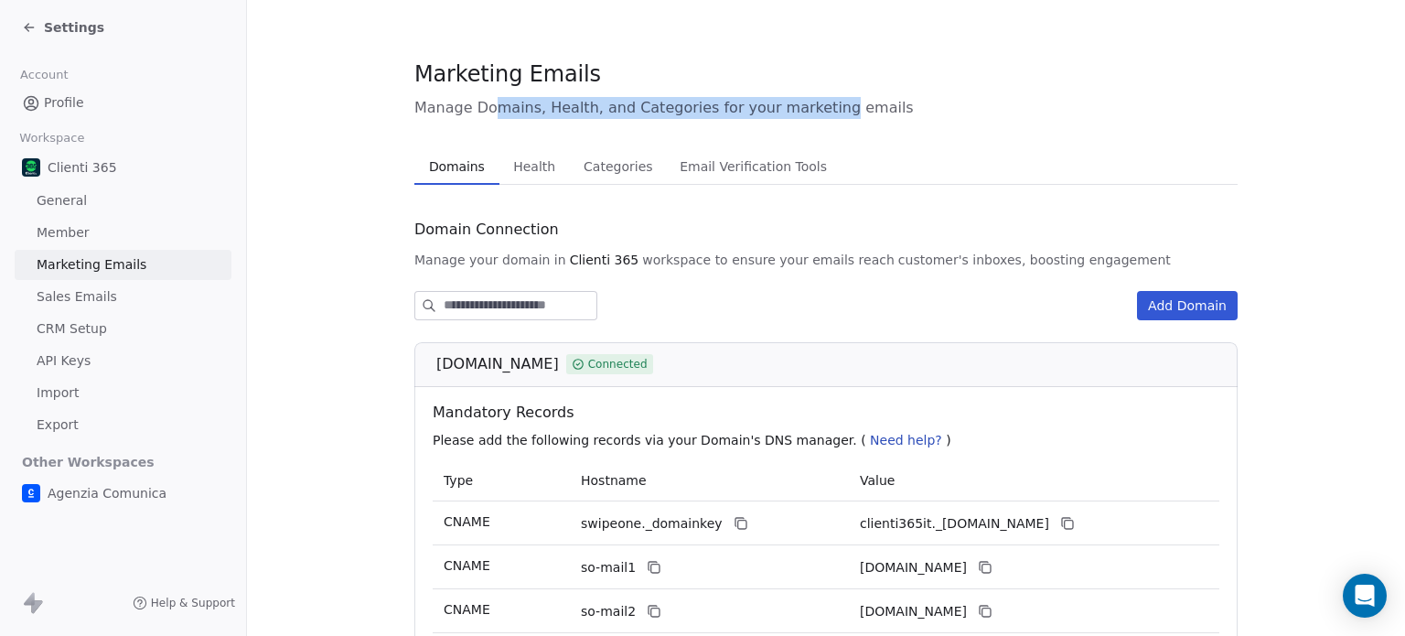
drag, startPoint x: 567, startPoint y: 117, endPoint x: 829, endPoint y: 113, distance: 261.7
click at [827, 113] on span "Manage Domains, Health, and Categories for your marketing emails" at bounding box center [825, 108] width 823 height 22
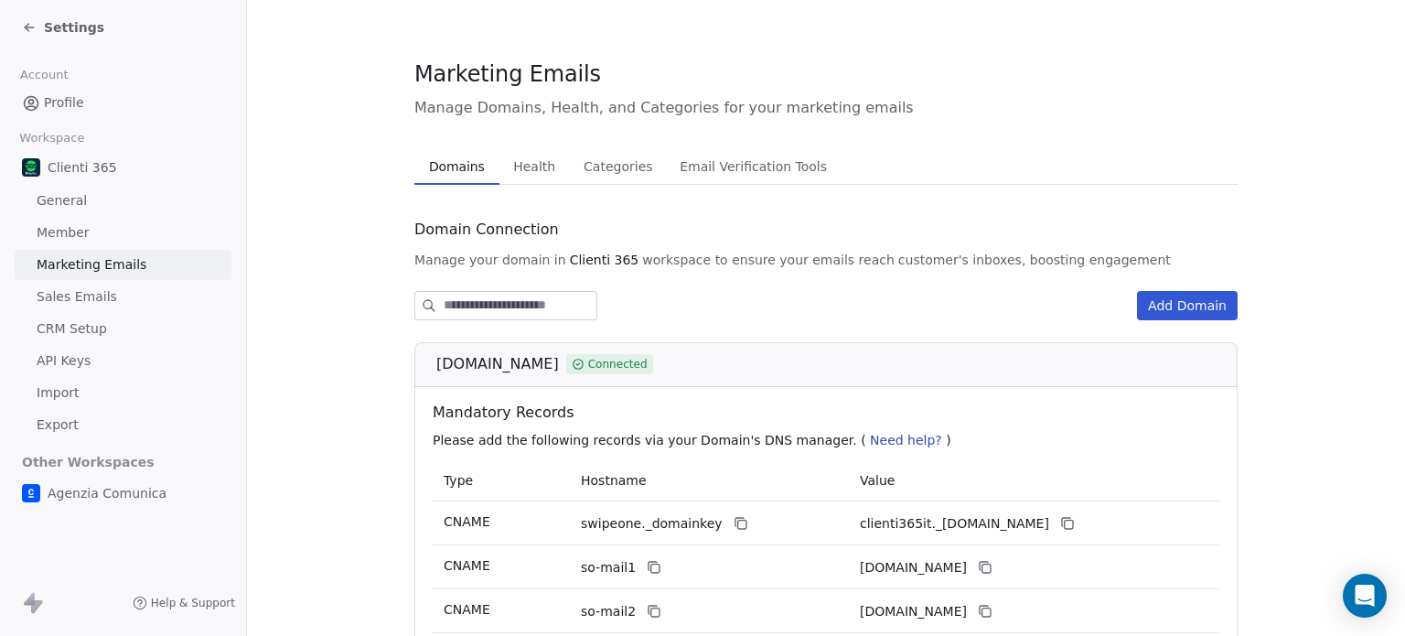
click at [830, 113] on span "Manage Domains, Health, and Categories for your marketing emails" at bounding box center [825, 108] width 823 height 22
